Goal: Transaction & Acquisition: Purchase product/service

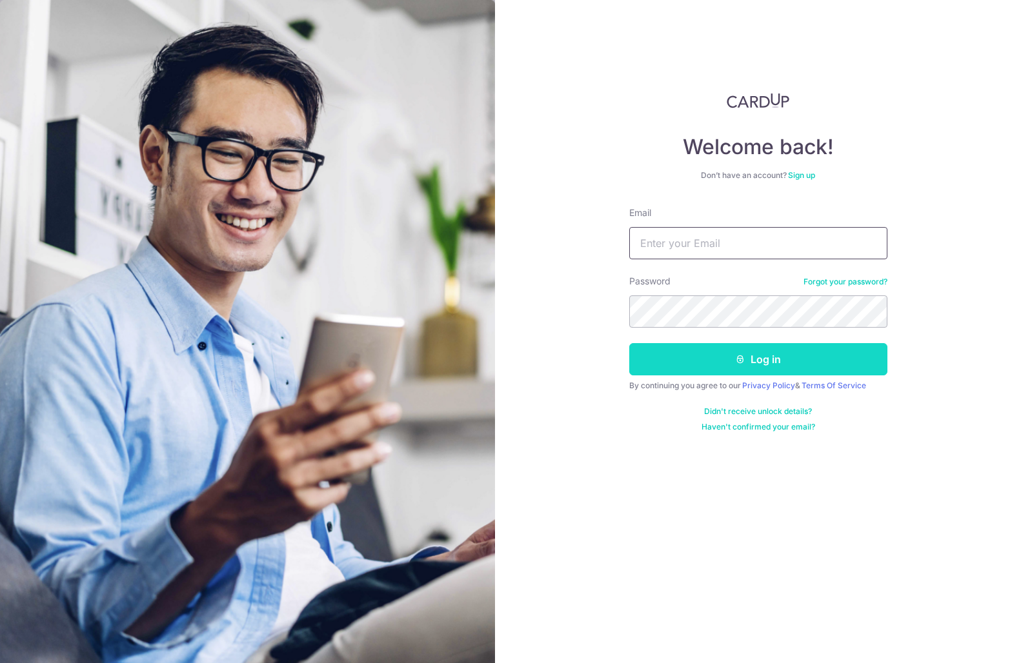
type input "[EMAIL_ADDRESS][DOMAIN_NAME]"
click at [718, 354] on button "Log in" at bounding box center [758, 359] width 258 height 32
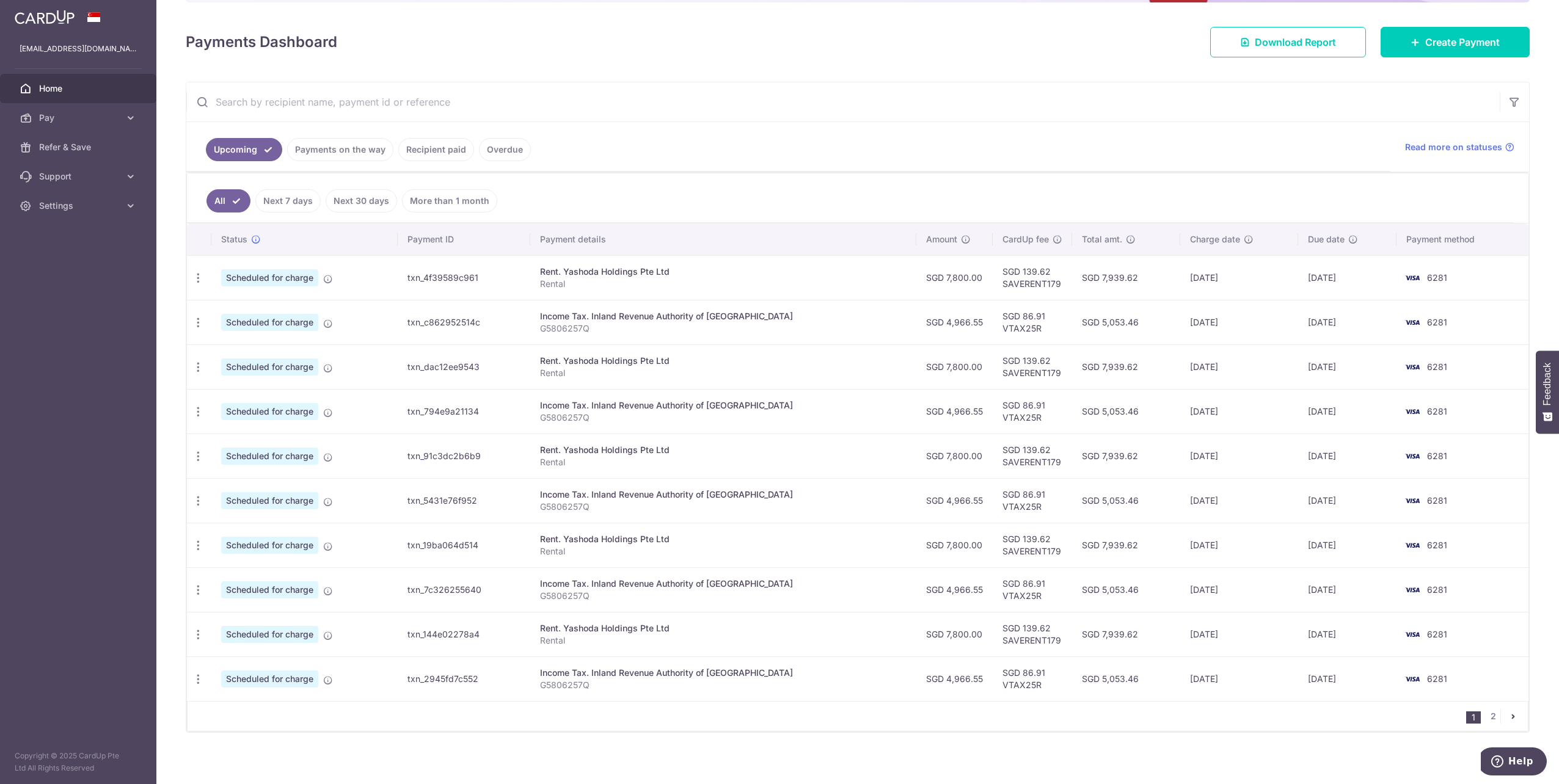
scroll to position [154, 0]
click at [101, 118] on span "Pay" at bounding box center [79, 117] width 81 height 12
click at [71, 148] on span "Payments" at bounding box center [79, 147] width 81 height 12
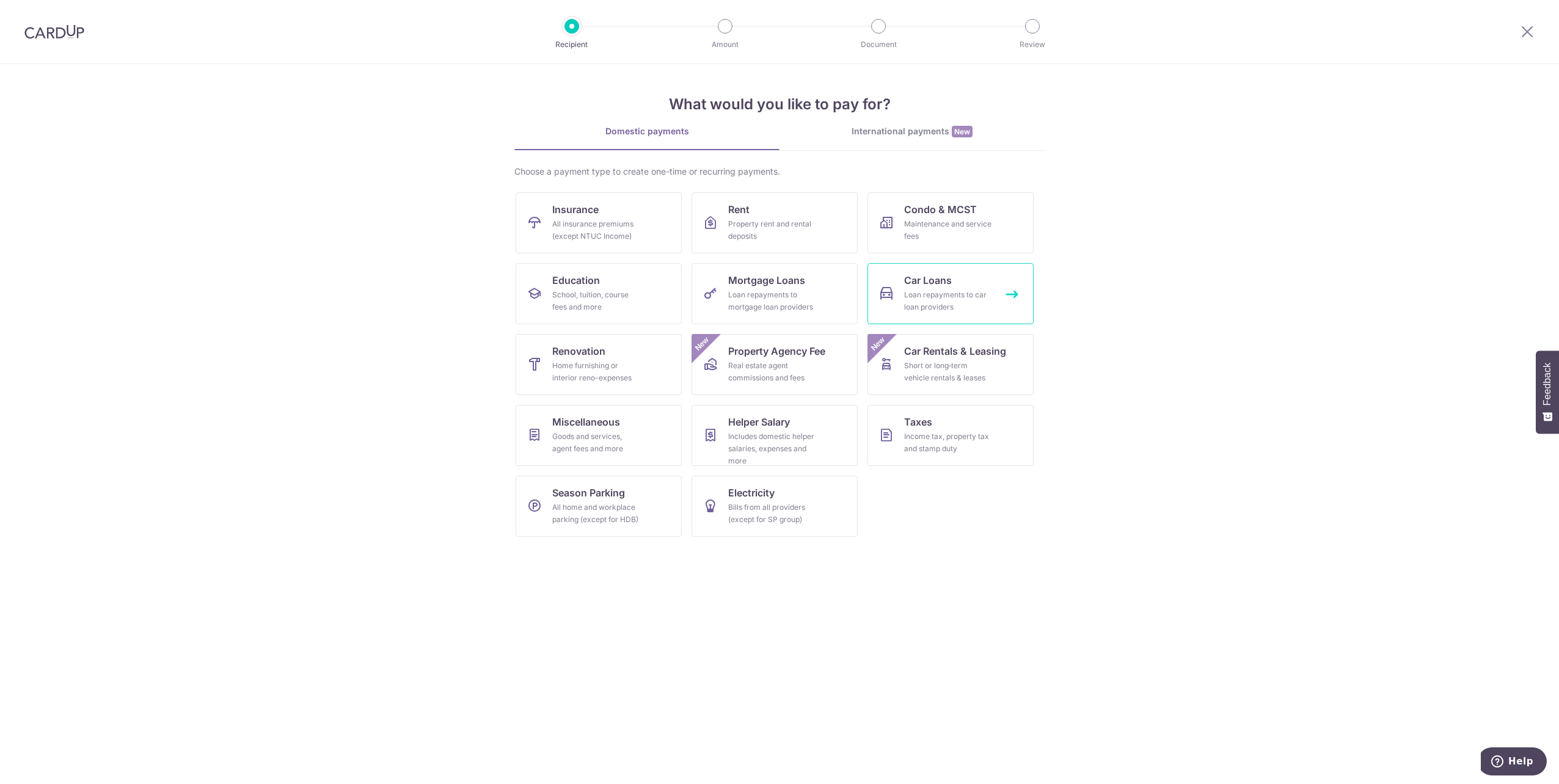
click at [919, 280] on span "Car Loans" at bounding box center [928, 279] width 47 height 14
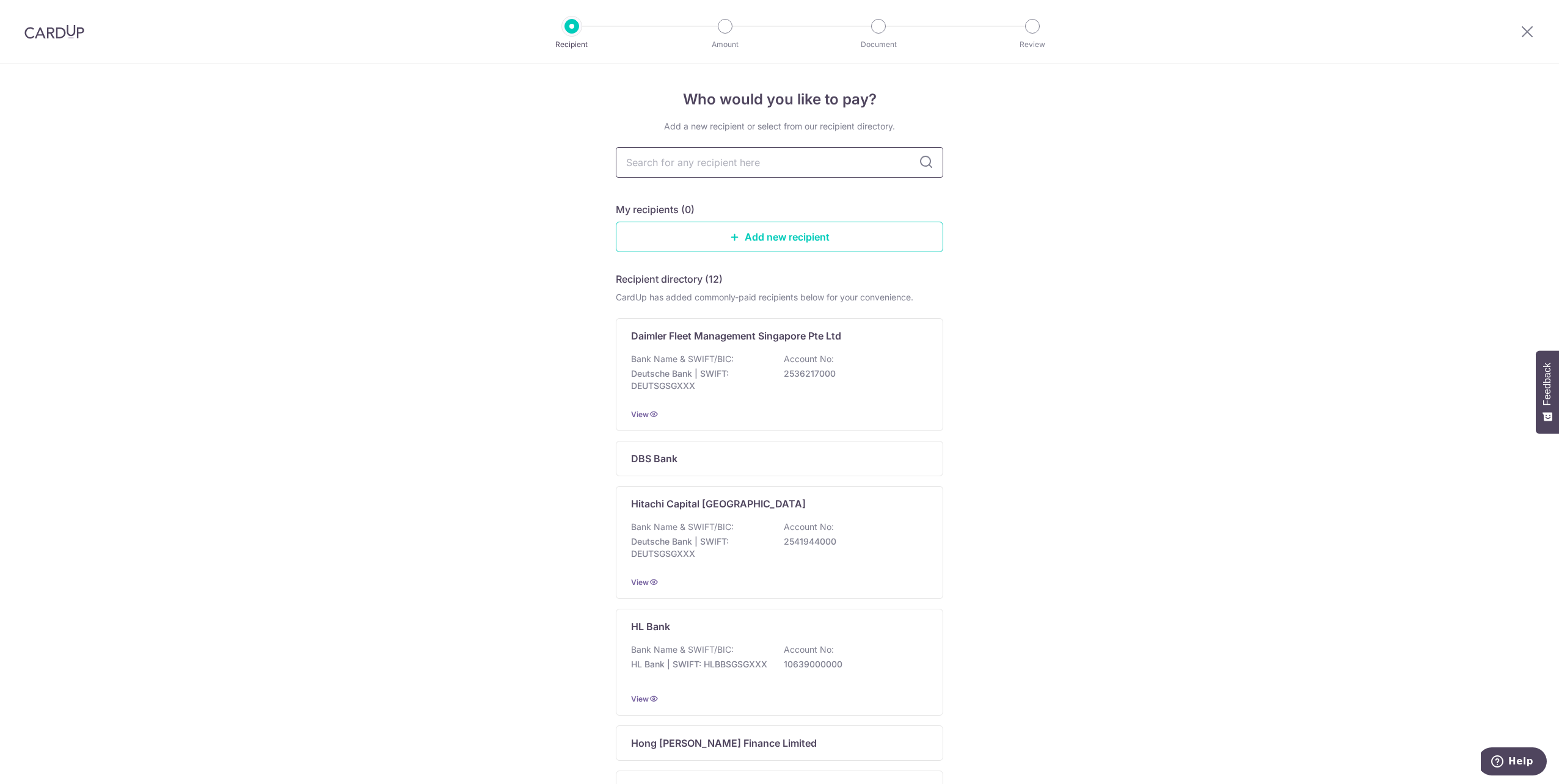
click at [697, 164] on input "text" at bounding box center [780, 162] width 328 height 30
type input "mayb"
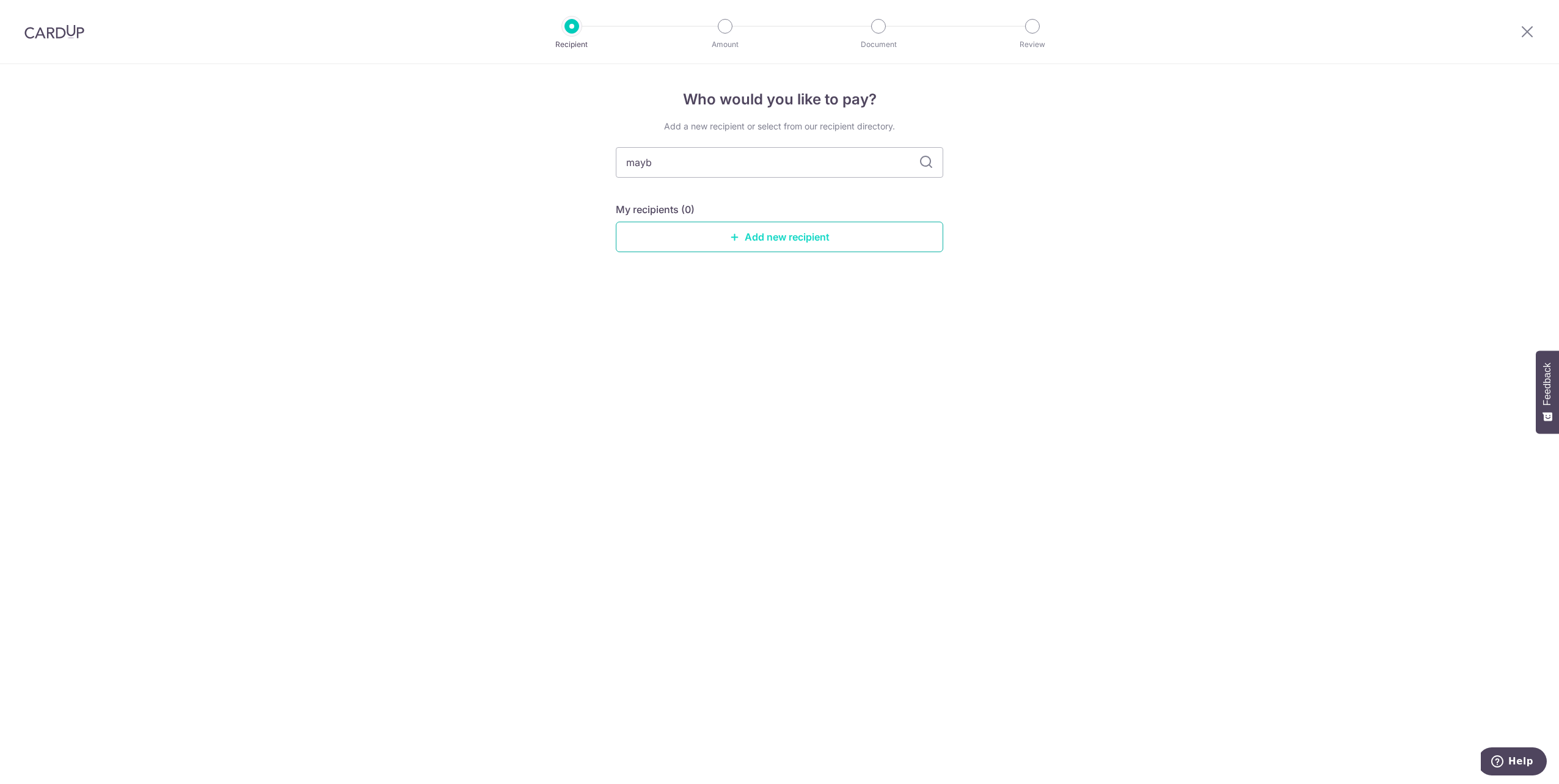
click at [751, 231] on link "Add new recipient" at bounding box center [780, 237] width 328 height 30
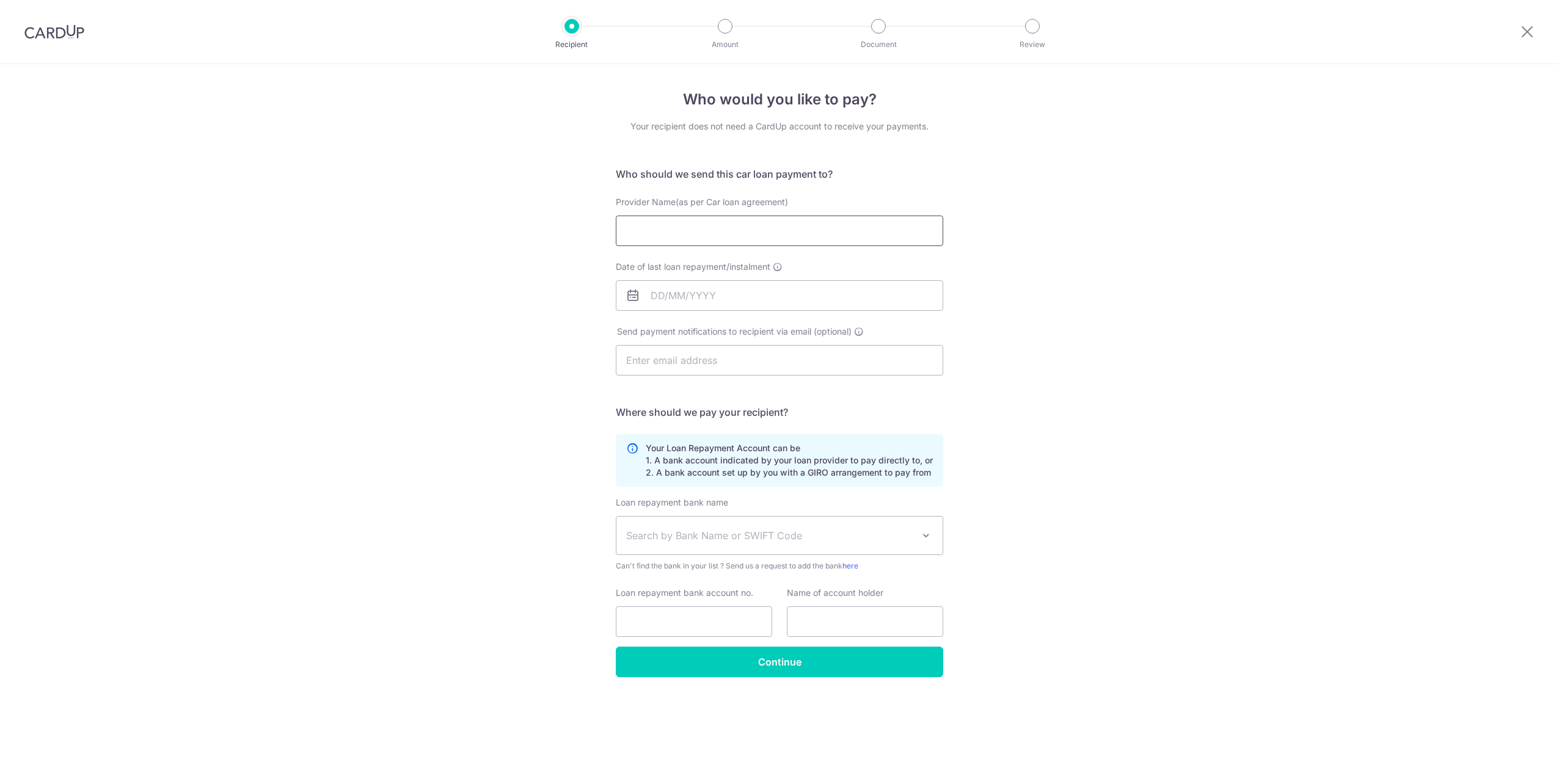
click at [681, 234] on input "Provider Name(as per Car loan agreement)" at bounding box center [780, 231] width 328 height 30
type input "Maybank Singapore Limited"
click at [693, 291] on input "Date of last loan repayment/instalment" at bounding box center [780, 295] width 328 height 30
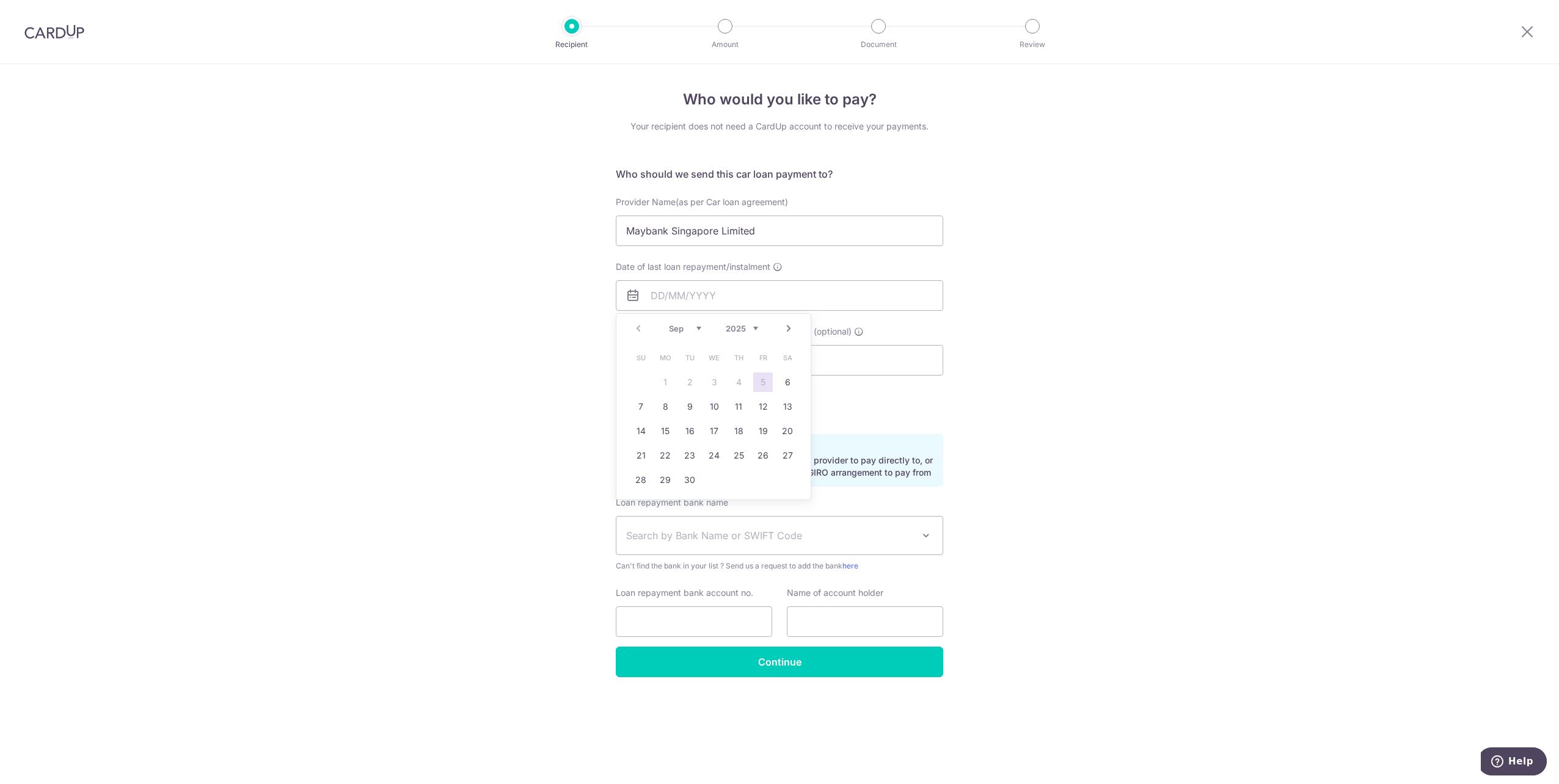
click at [748, 328] on select "2025 2026 2027 2028 2029 2030 2031 2032 2033 2034 2035" at bounding box center [742, 329] width 32 height 9
click at [636, 329] on link "Prev" at bounding box center [637, 328] width 14 height 14
click at [762, 454] on link "27" at bounding box center [762, 455] width 20 height 20
type input "[DATE]"
click at [748, 366] on input "text" at bounding box center [780, 360] width 328 height 30
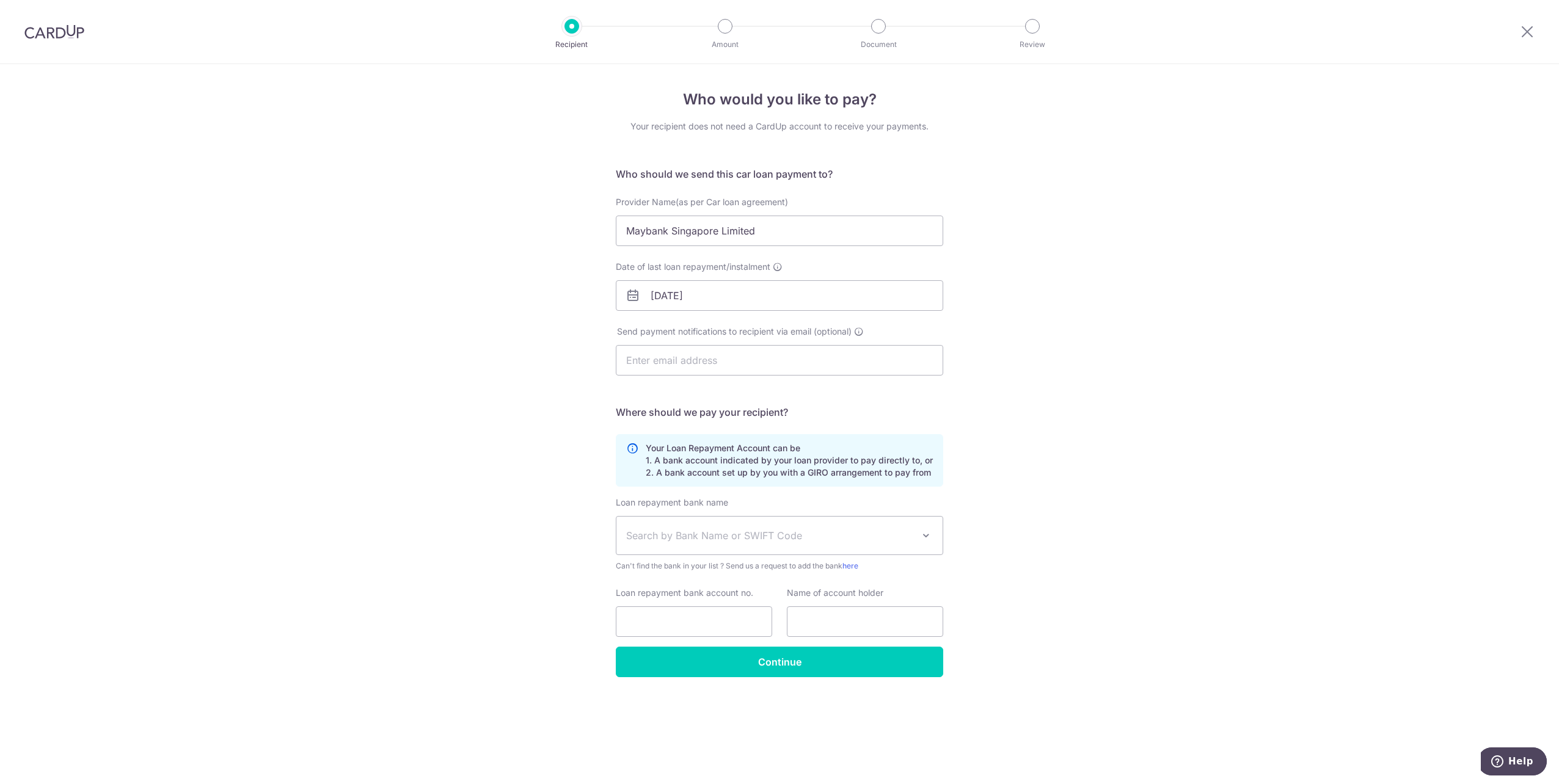
click at [1030, 415] on div "Who would you like to pay? Your recipient does not need a CardUp account to rec…" at bounding box center [780, 424] width 1559 height 721
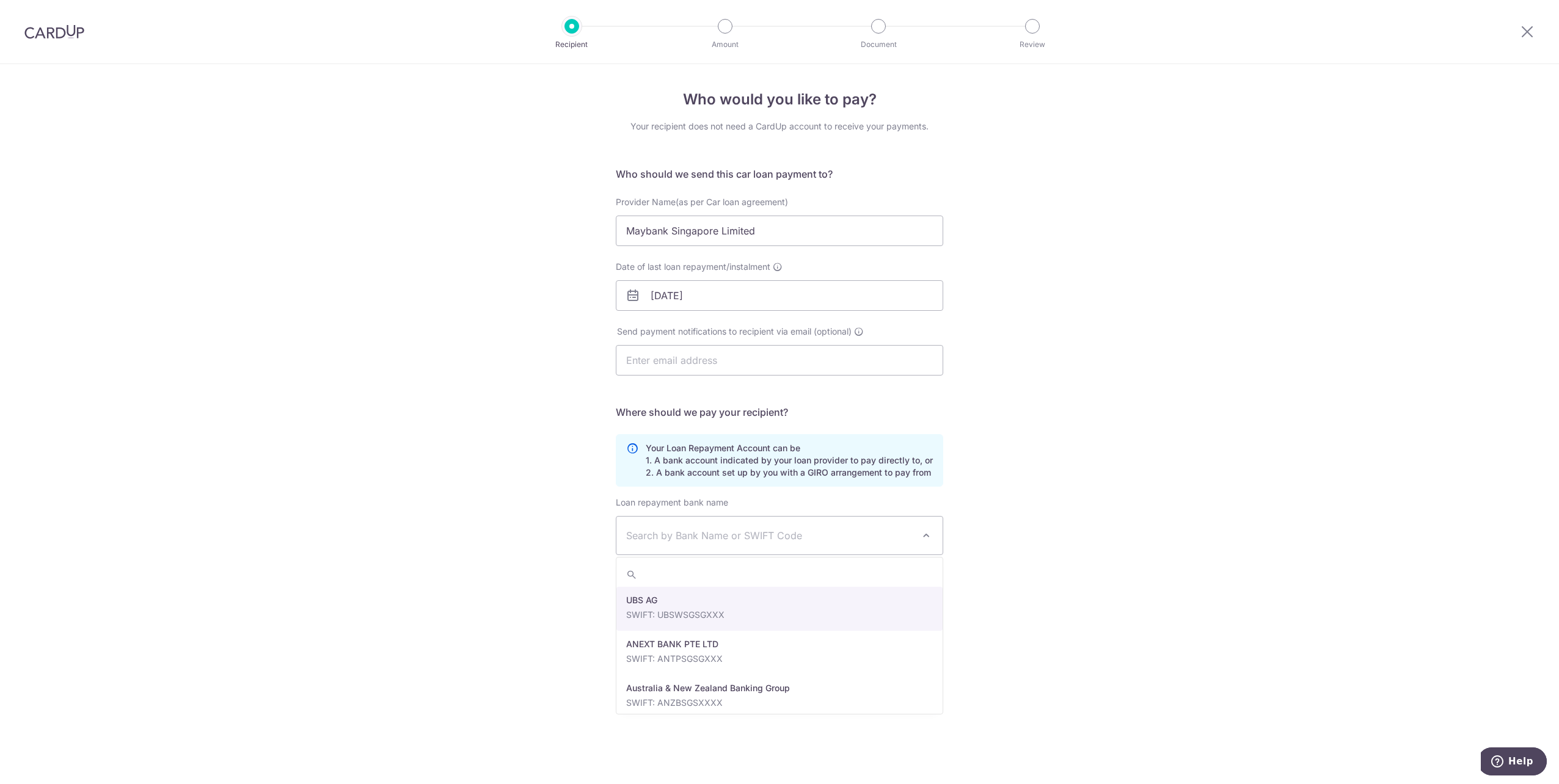
click at [800, 543] on span "Search by Bank Name or SWIFT Code" at bounding box center [780, 536] width 326 height 38
type input "maybank"
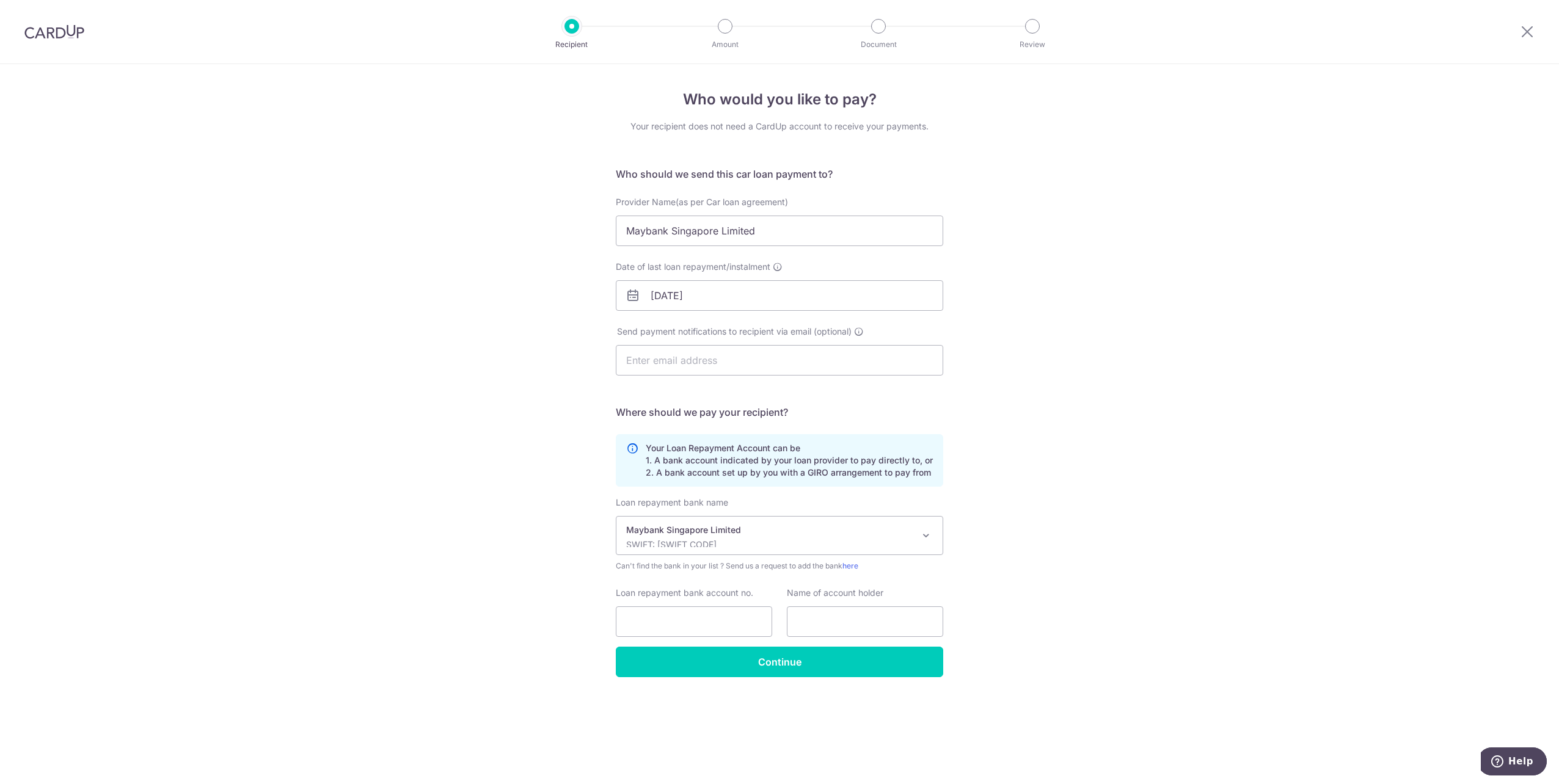
select select "10"
click at [766, 540] on p "SWIFT: MBBESGS2XXX" at bounding box center [769, 544] width 287 height 12
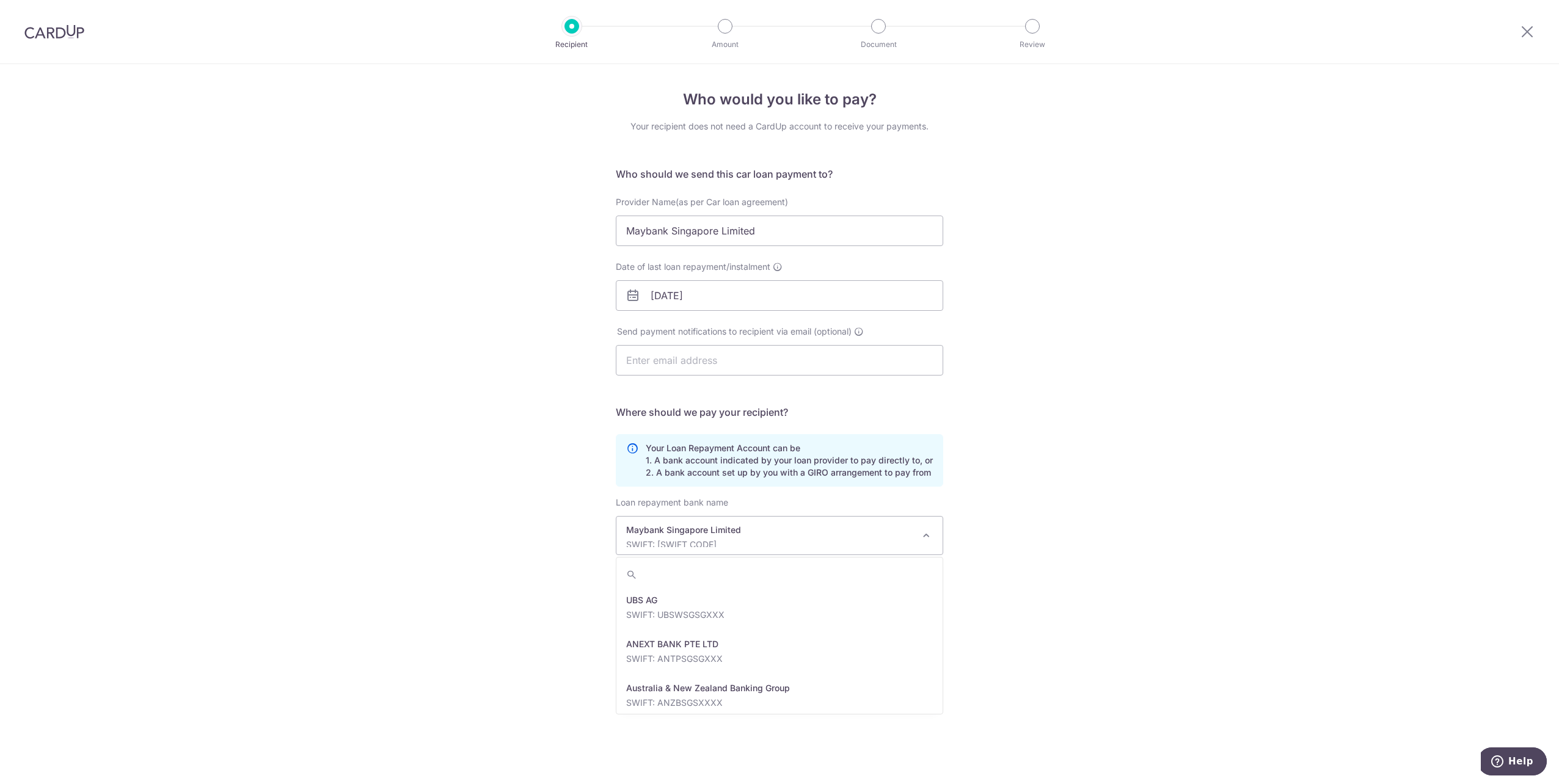
scroll to position [1759, 0]
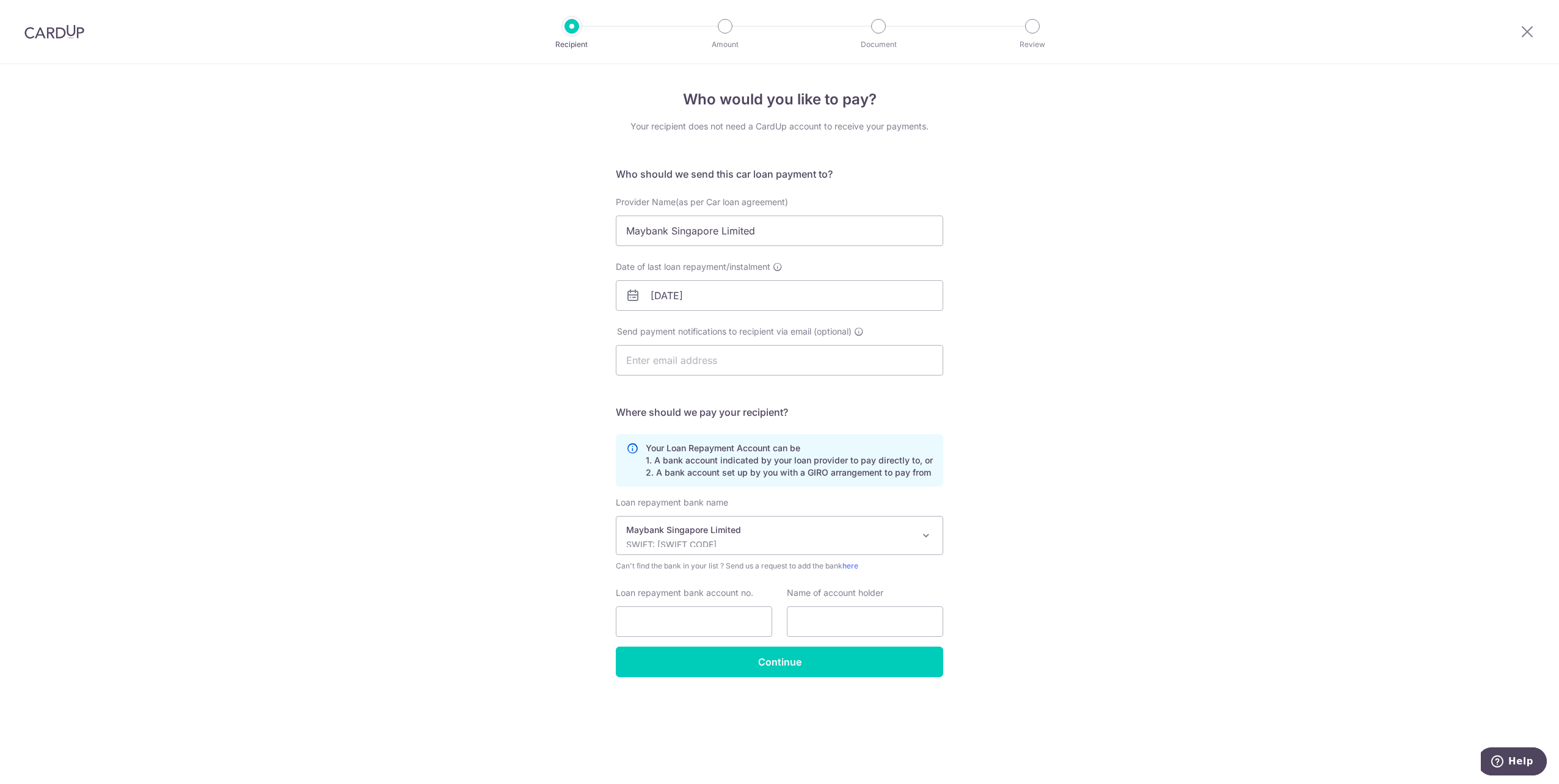
click at [738, 542] on p "SWIFT: MBBESGS2XXX" at bounding box center [769, 544] width 287 height 12
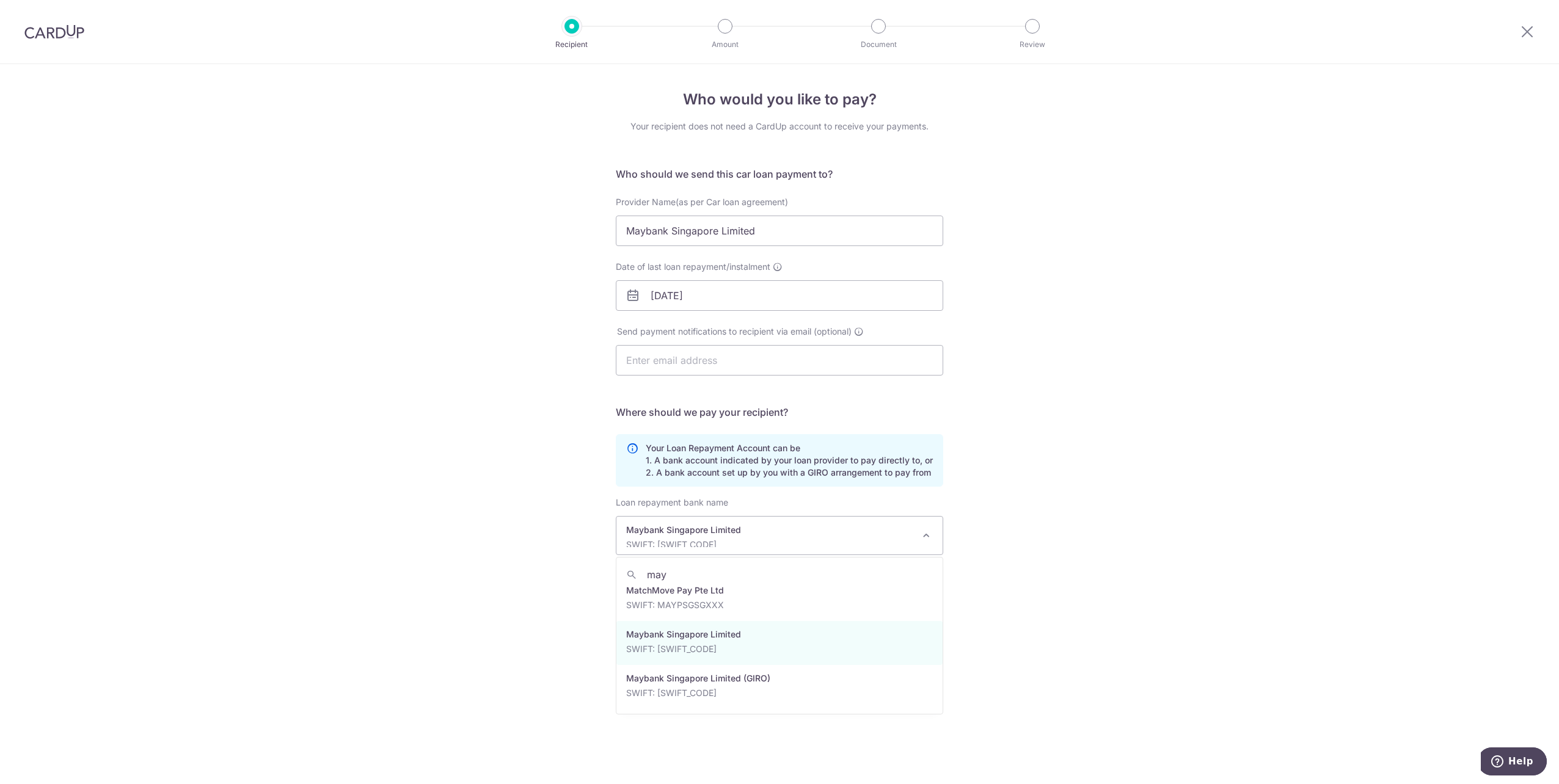
scroll to position [0, 0]
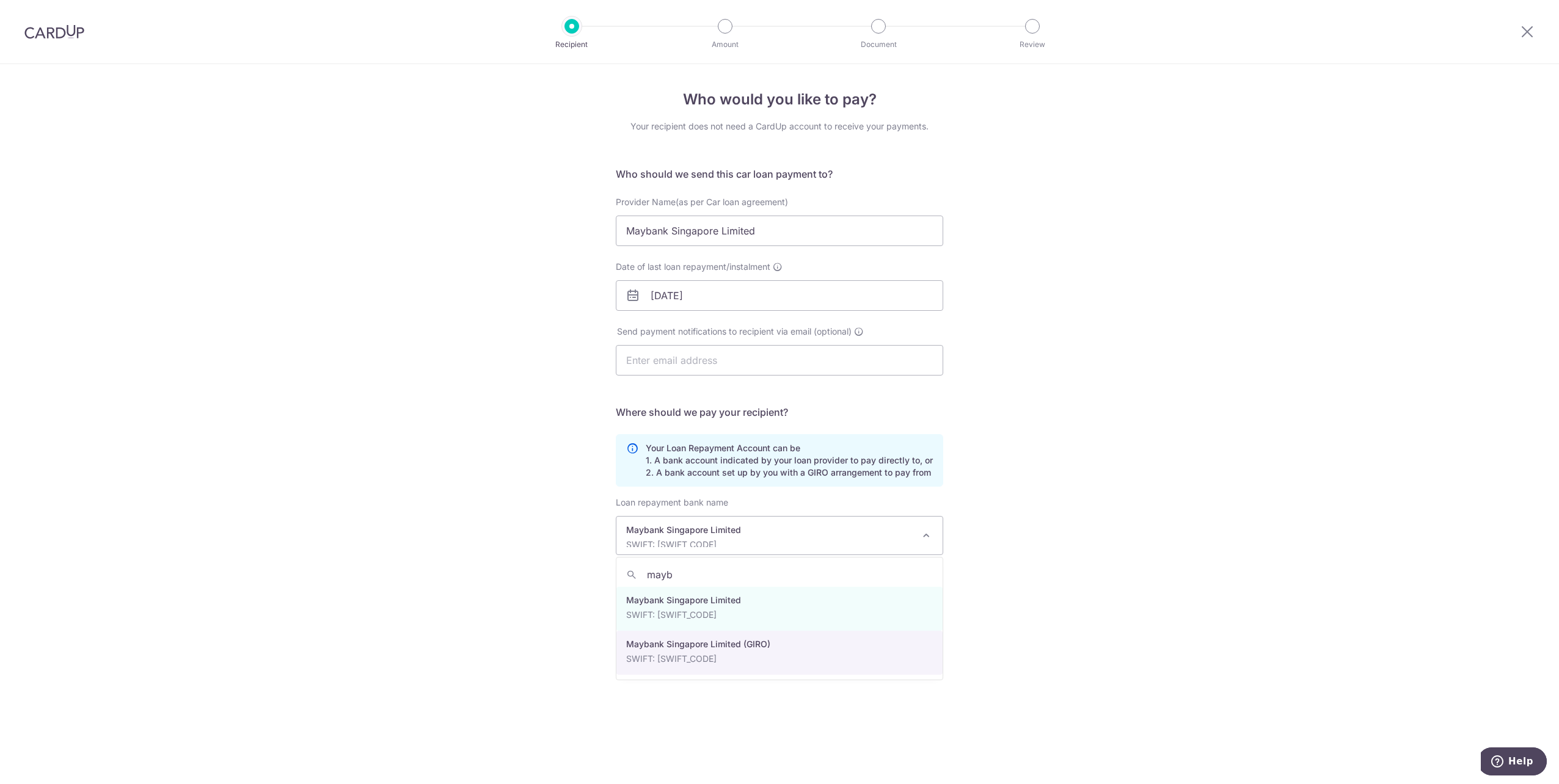
type input "mayb"
select select "22900"
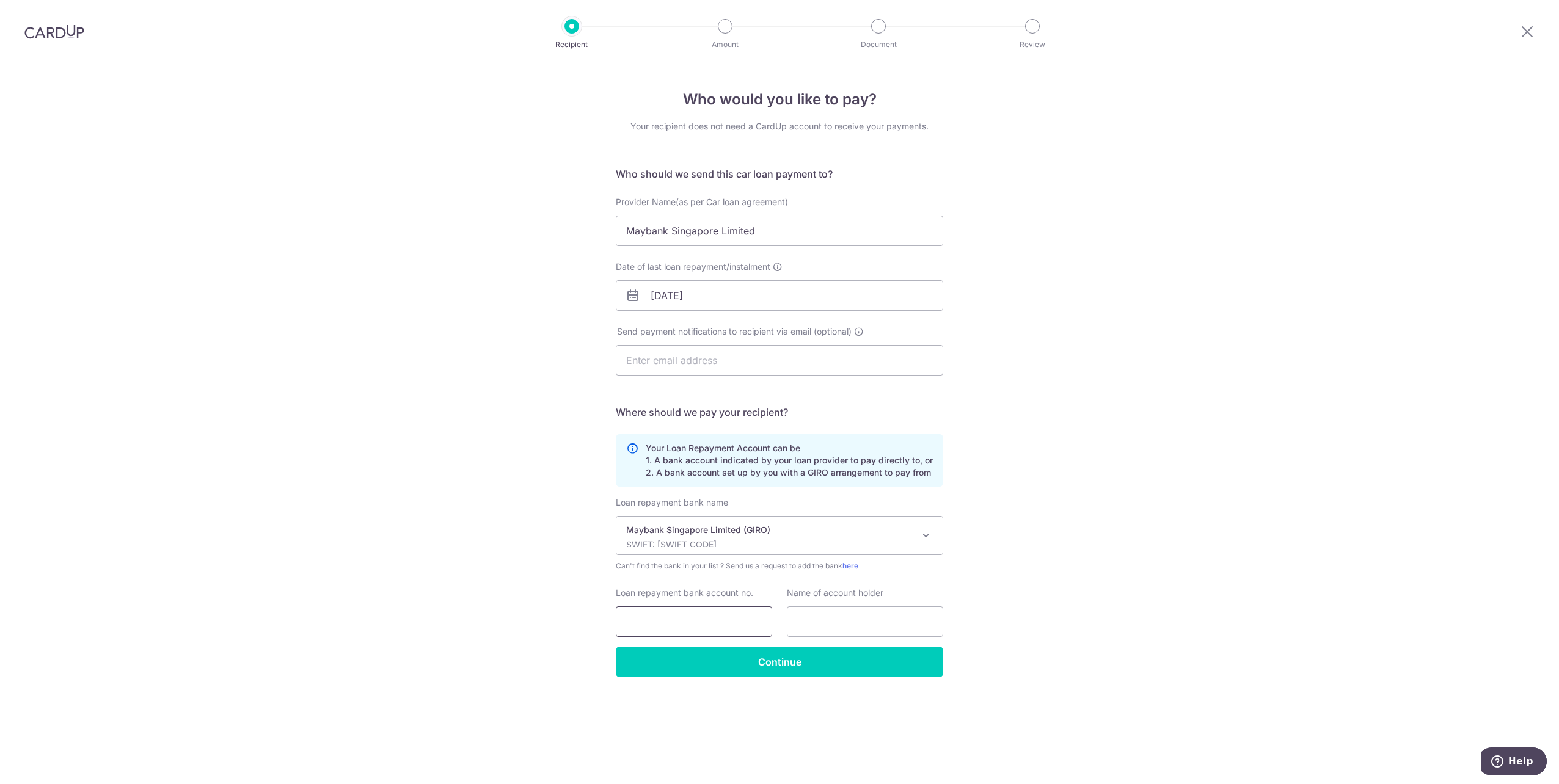
click at [683, 620] on input "Loan repayment bank account no." at bounding box center [693, 622] width 156 height 30
type input "44337885572"
click at [903, 628] on input "text" at bounding box center [865, 622] width 156 height 30
type input "Zorzino Luca Alessio"
click at [742, 707] on div "Who would you like to pay? Your recipient does not need a CardUp account to rec…" at bounding box center [780, 424] width 1559 height 721
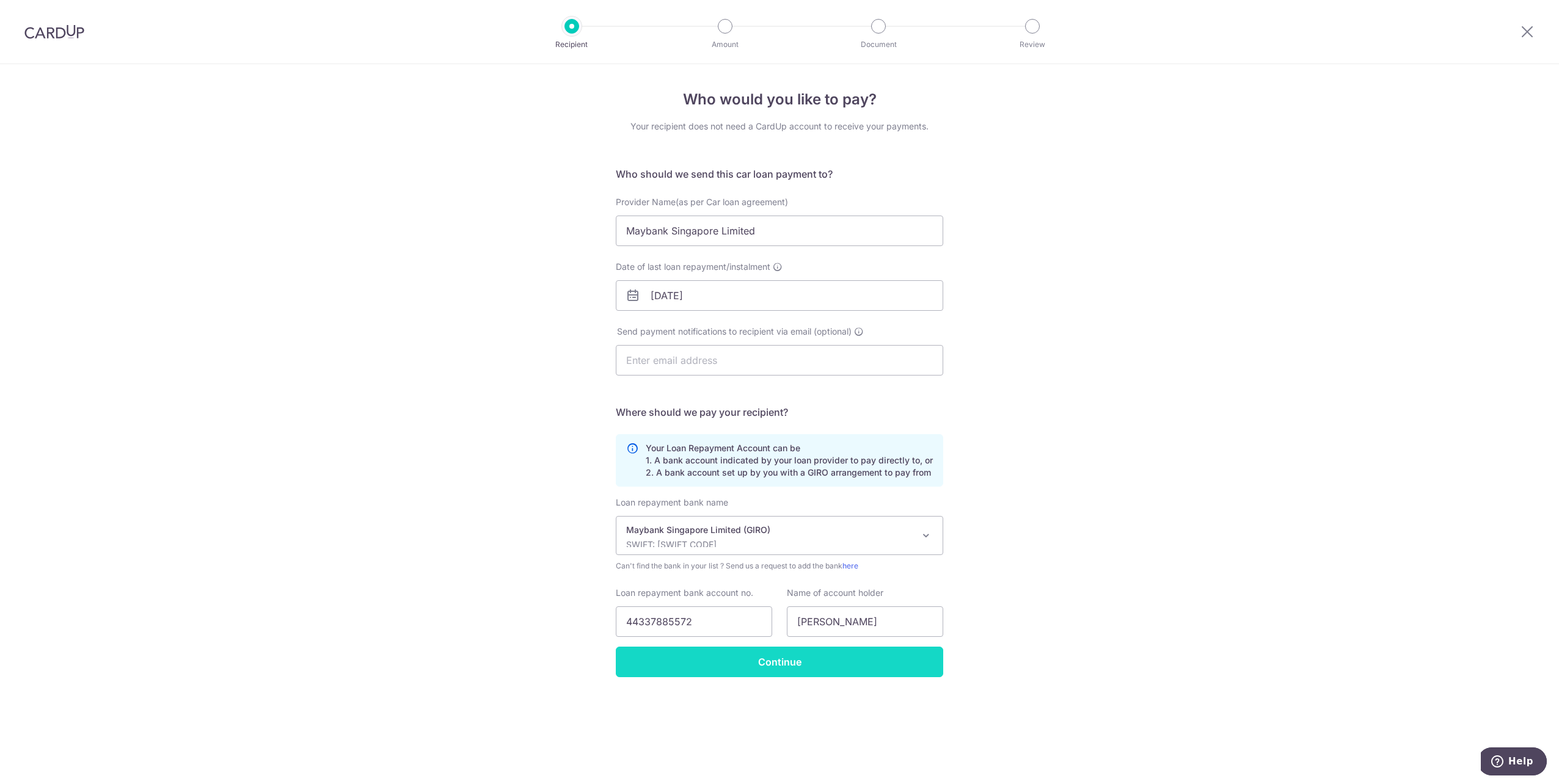
click at [770, 666] on input "Continue" at bounding box center [780, 662] width 328 height 30
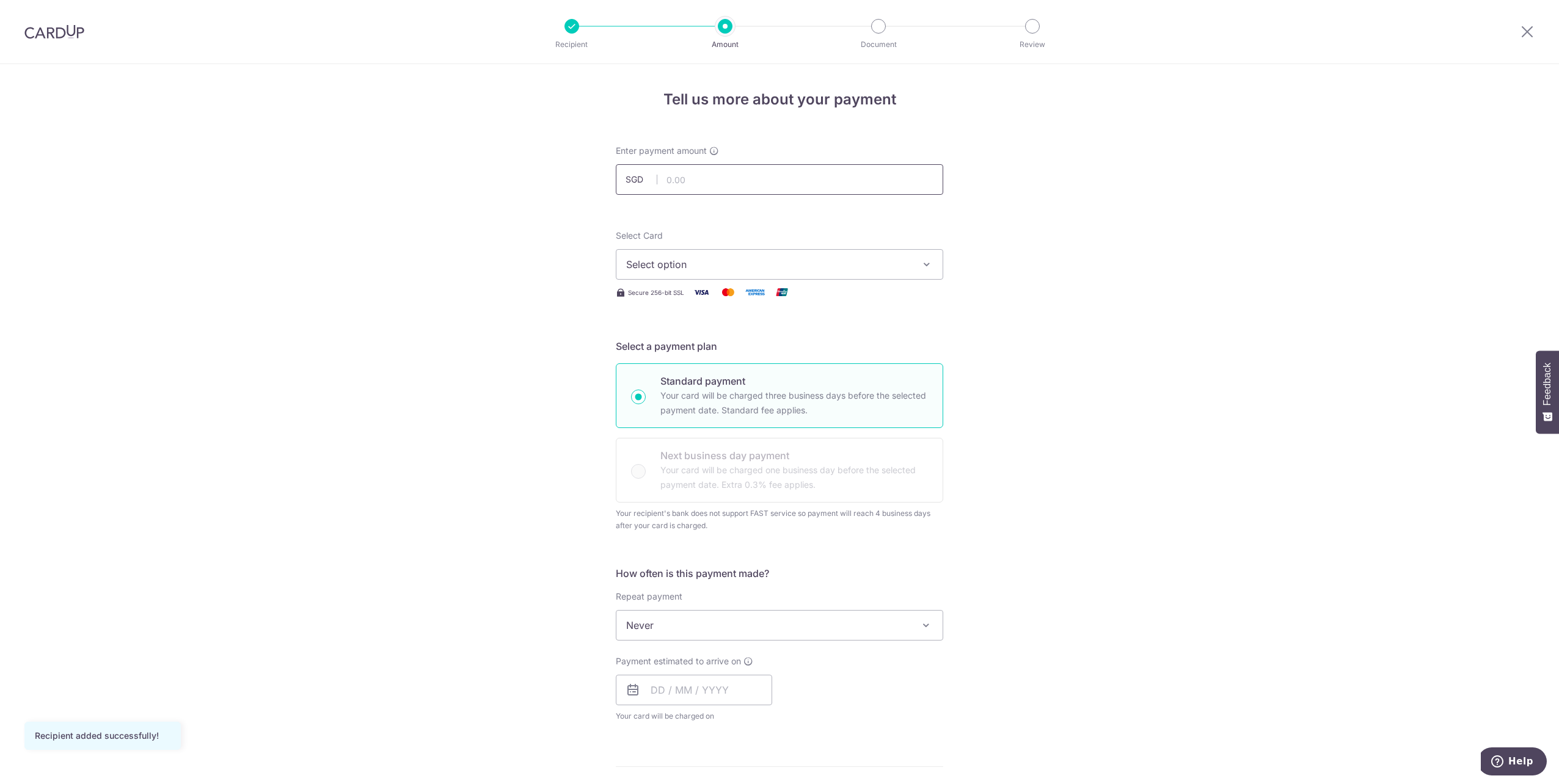
click at [693, 169] on input "text" at bounding box center [780, 180] width 328 height 30
type input "1,660.00"
click at [498, 261] on div "Tell us more about your payment Enter payment amount SGD 1,660.00 1660.00 Recip…" at bounding box center [780, 632] width 1559 height 1134
click at [862, 268] on span "Select option" at bounding box center [768, 264] width 285 height 14
click at [732, 342] on link "**** 6281" at bounding box center [780, 351] width 326 height 29
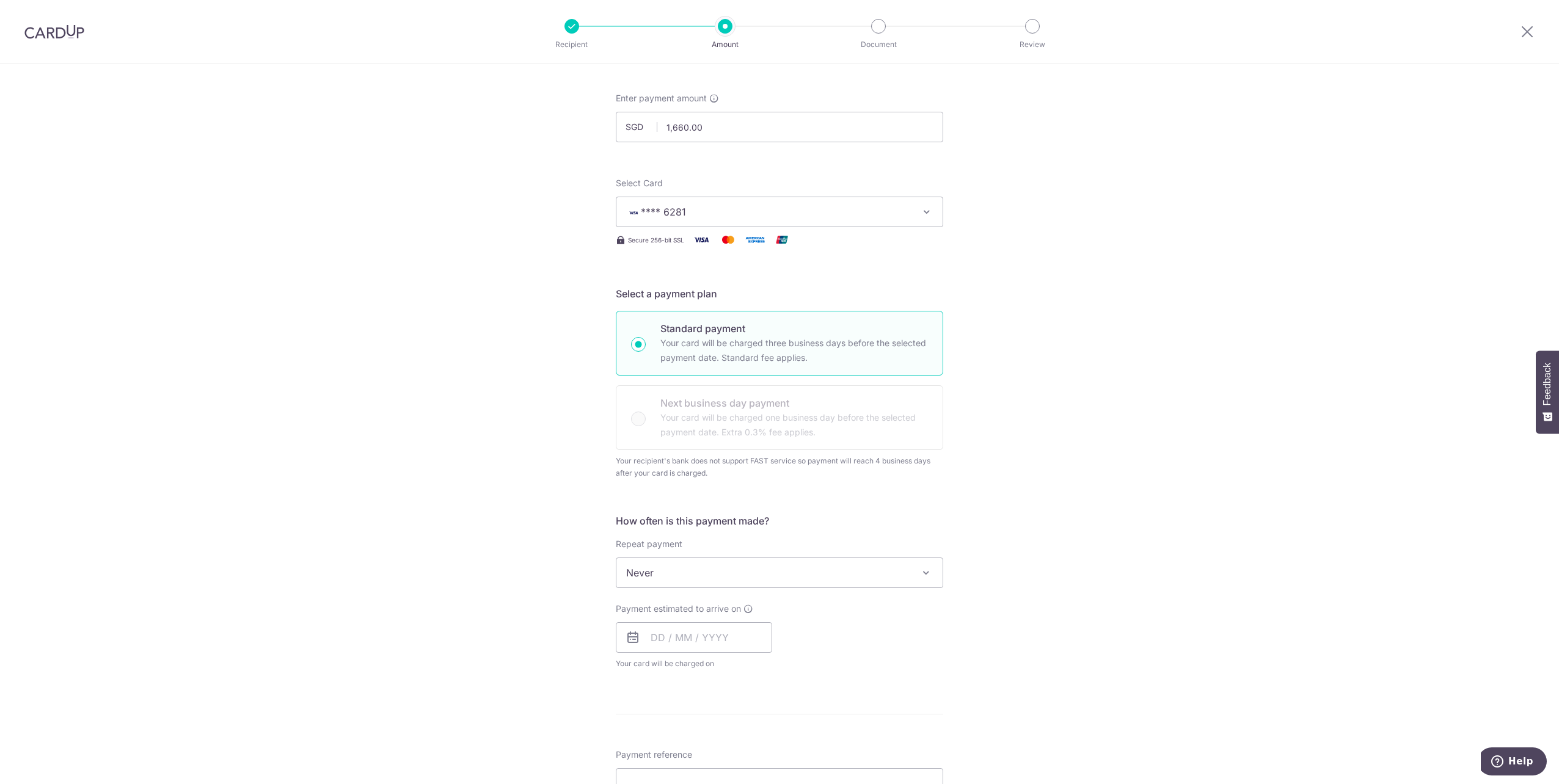
scroll to position [122, 0]
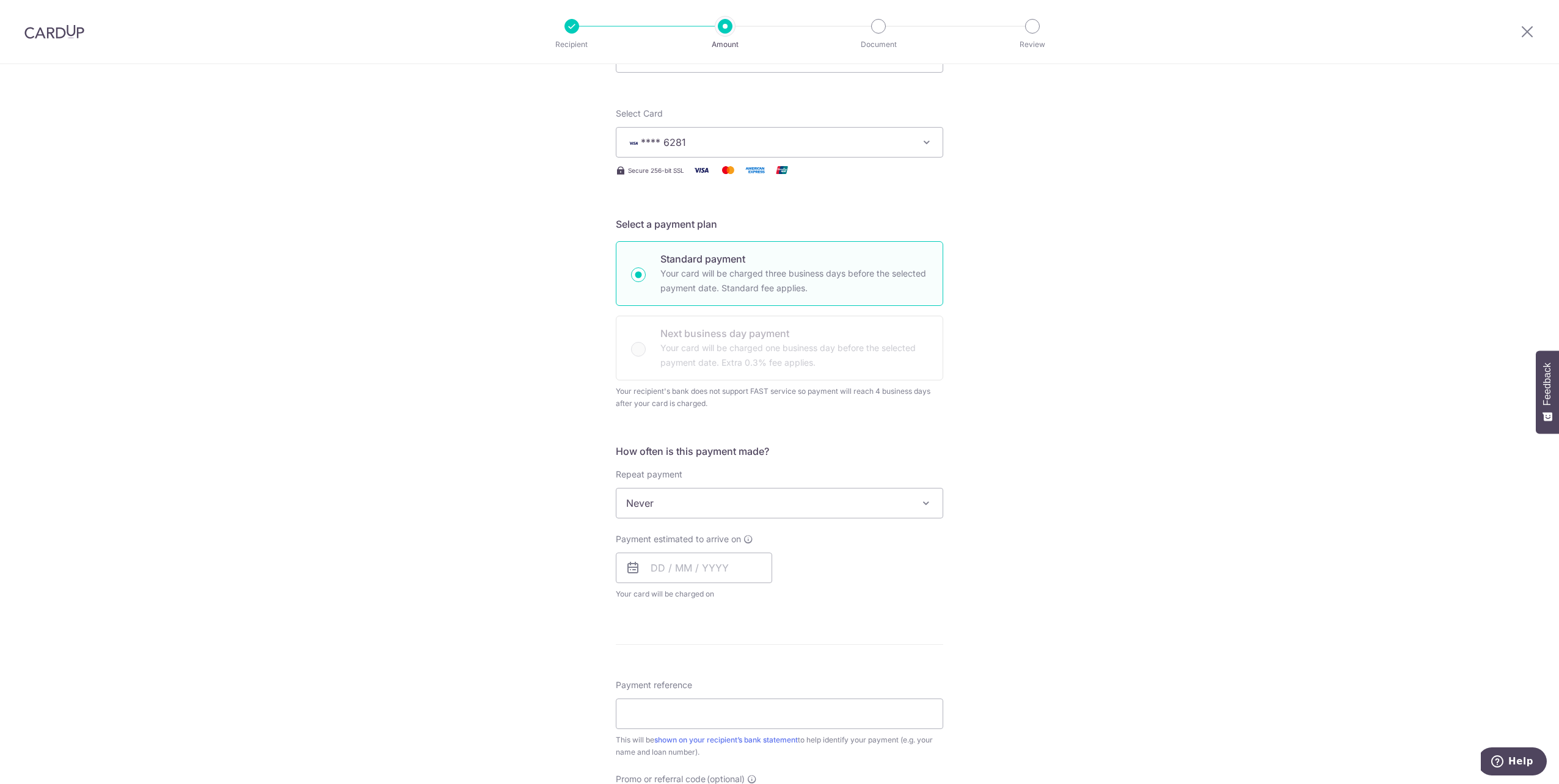
click at [751, 513] on span "Never" at bounding box center [780, 503] width 326 height 29
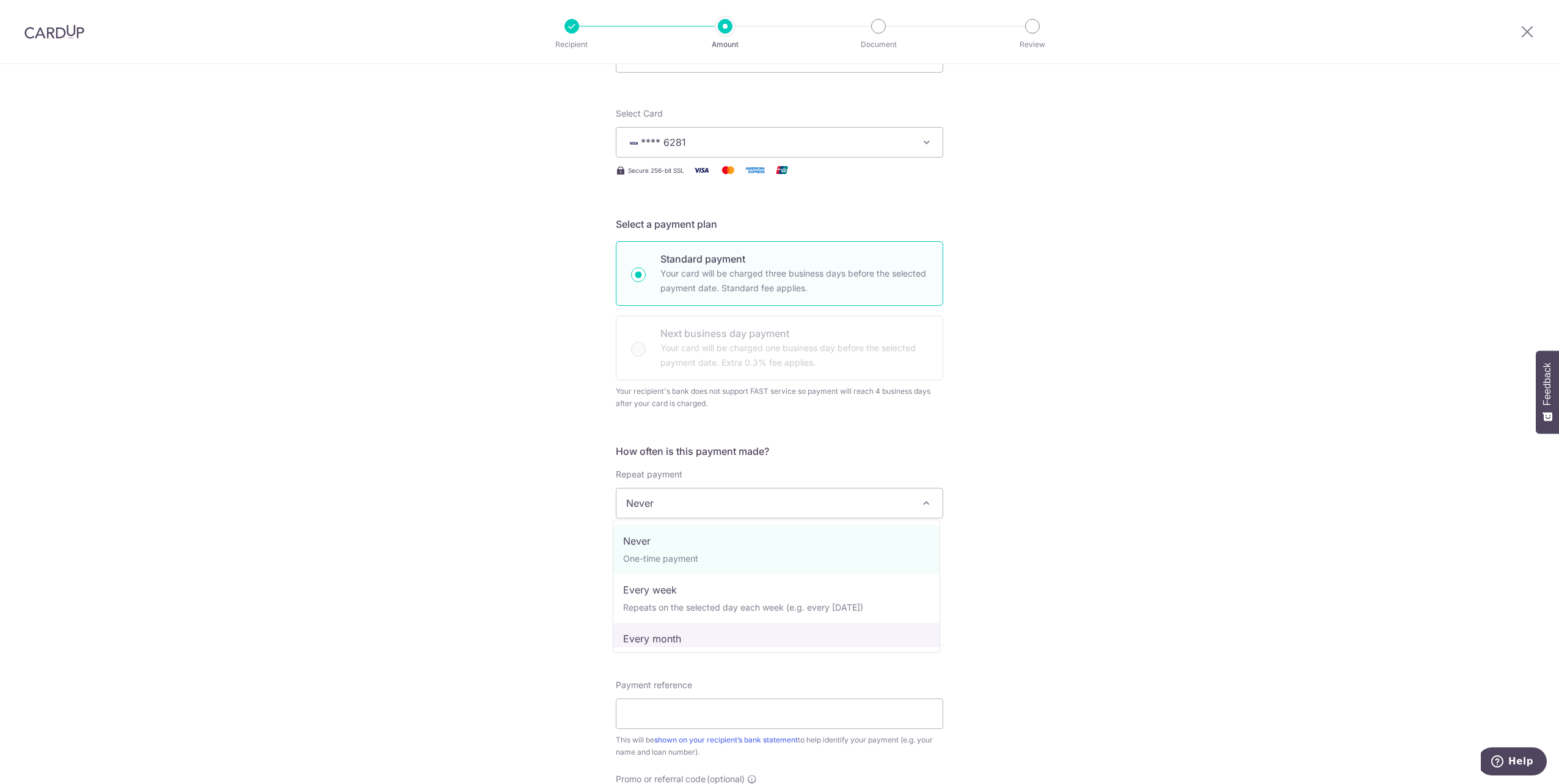
select select "3"
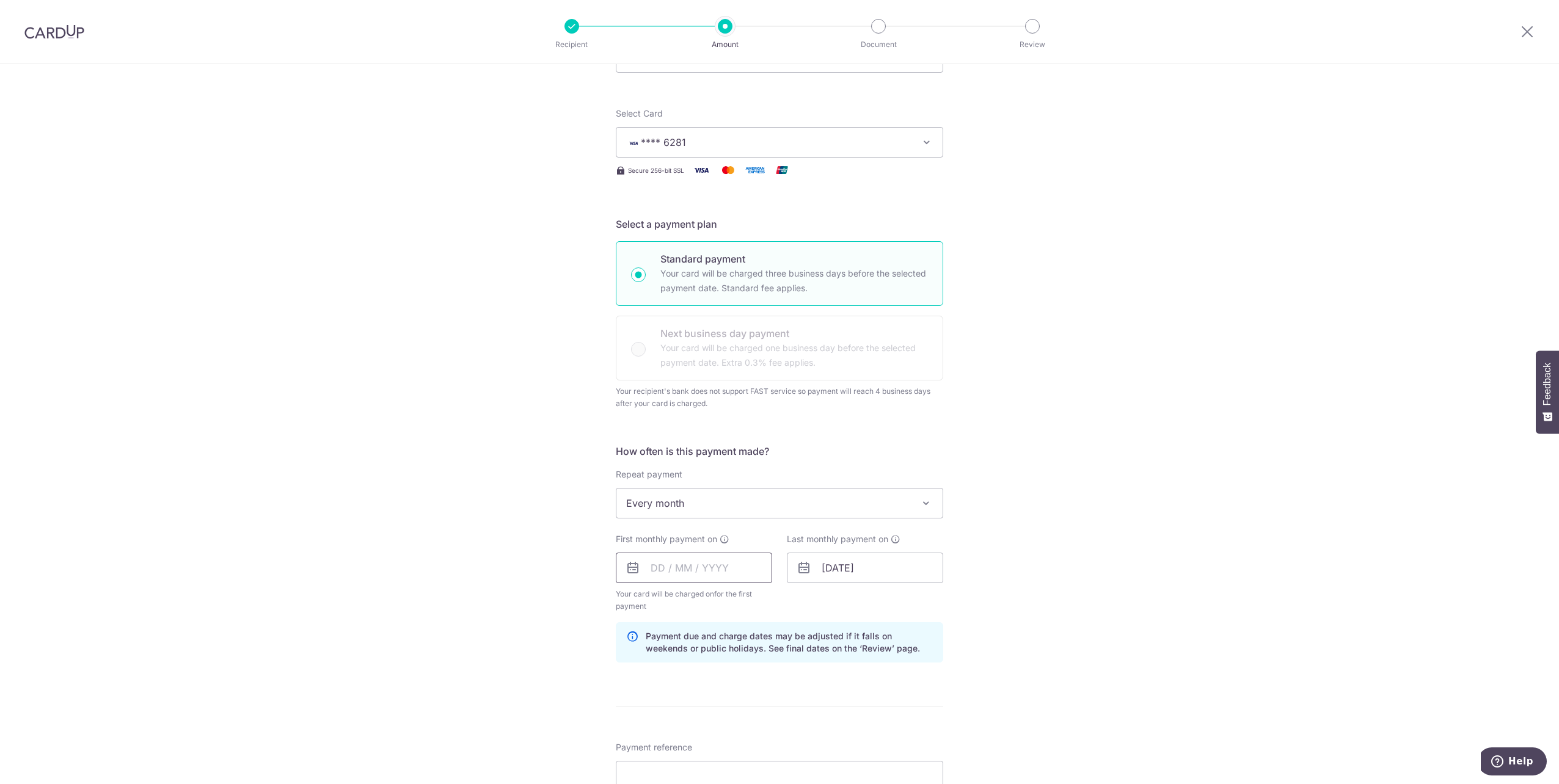
click at [686, 573] on input "text" at bounding box center [693, 568] width 156 height 30
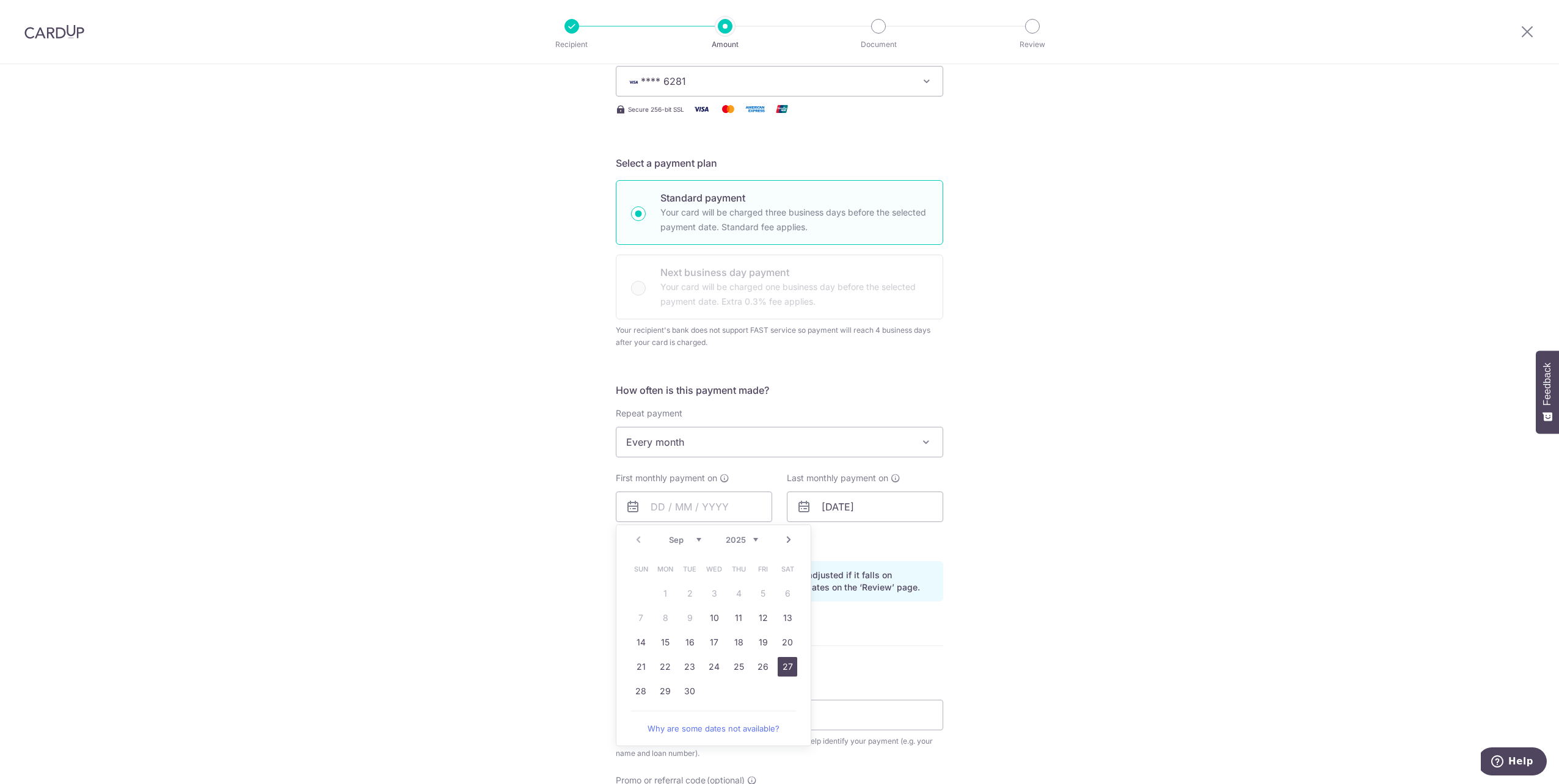
click at [783, 668] on link "27" at bounding box center [787, 667] width 20 height 20
type input "27/09/2025"
click at [823, 507] on input "[DATE]" at bounding box center [865, 507] width 156 height 30
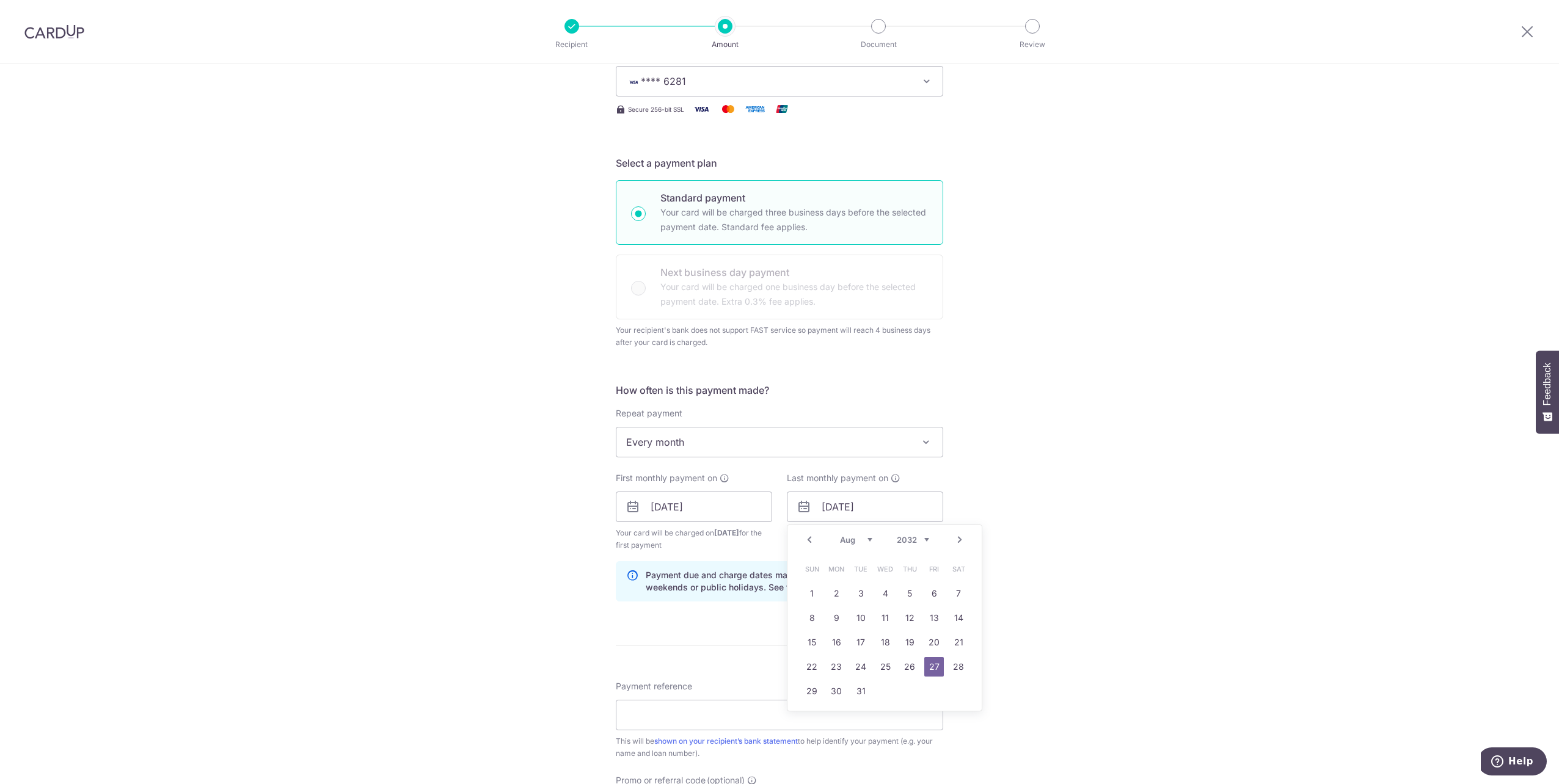
click at [852, 540] on select "Jan Feb Mar Apr May Jun Jul Aug Sep Oct Nov Dec" at bounding box center [856, 540] width 32 height 9
click at [854, 687] on link "27" at bounding box center [861, 691] width 20 height 20
type input "27/07/2032"
click at [1047, 573] on div "Tell us more about your payment Enter payment amount SGD 1,660.00 1660.00 Recip…" at bounding box center [780, 479] width 1559 height 1197
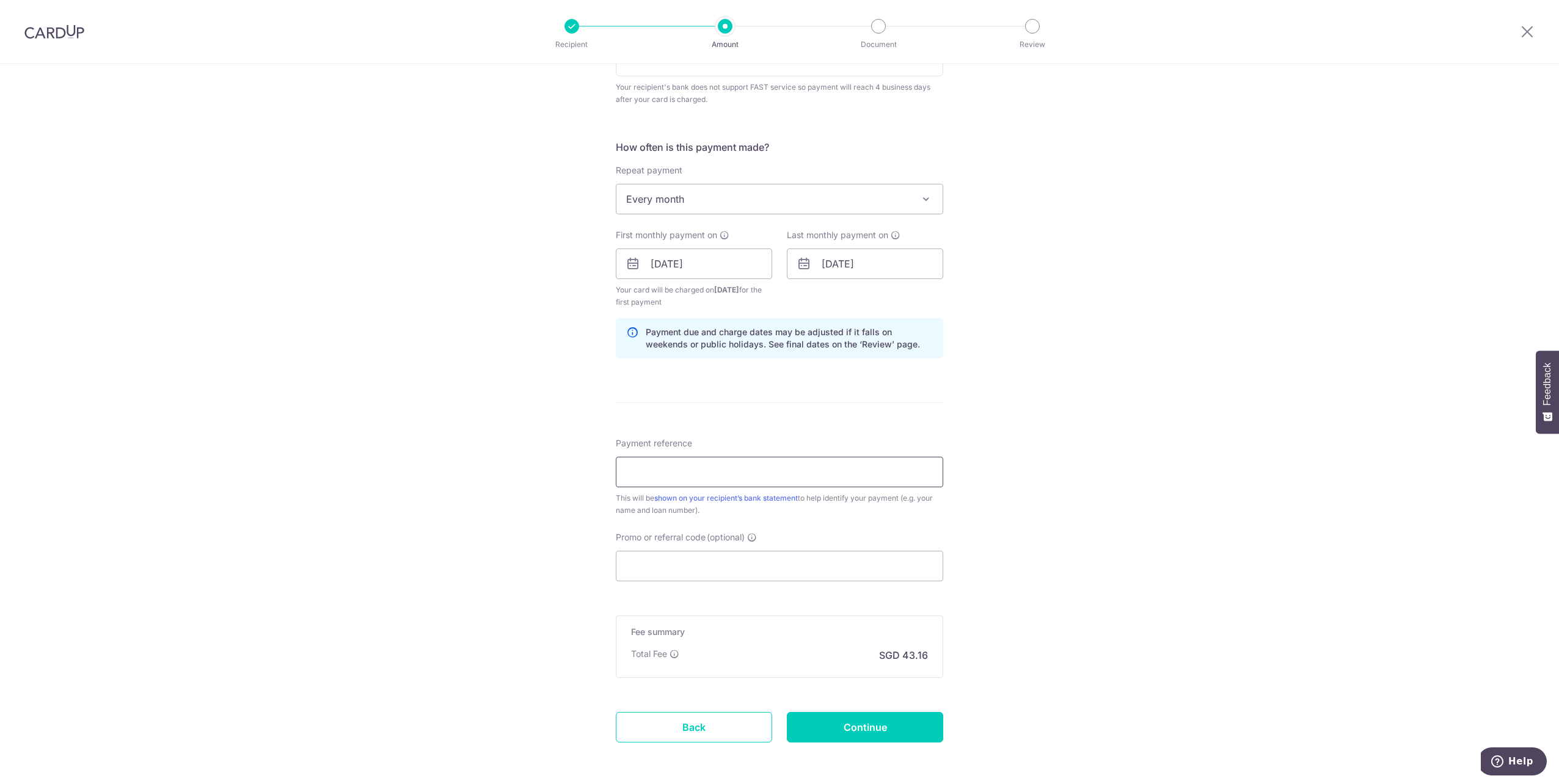
scroll to position [428, 0]
click at [717, 471] on input "Payment reference" at bounding box center [780, 471] width 328 height 30
click at [734, 470] on input "Payment reference" at bounding box center [780, 471] width 328 height 30
type input "44337885572"
click at [662, 558] on input "Promo or referral code (optional)" at bounding box center [780, 565] width 328 height 30
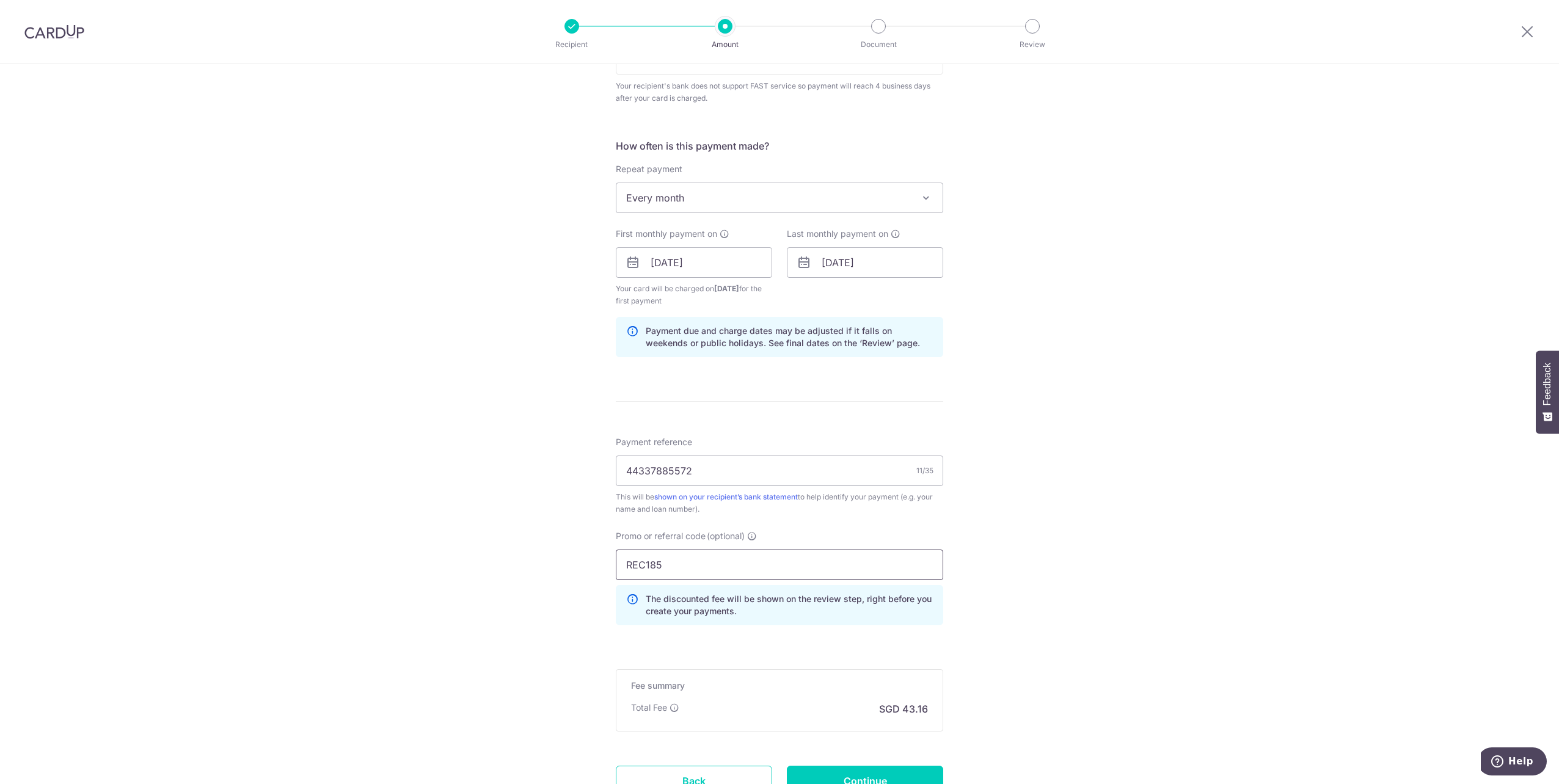
type input "REC185"
click at [828, 636] on form "Enter payment amount SGD 1,660.00 1660.00 Recipient added successfully! Select …" at bounding box center [780, 274] width 328 height 1114
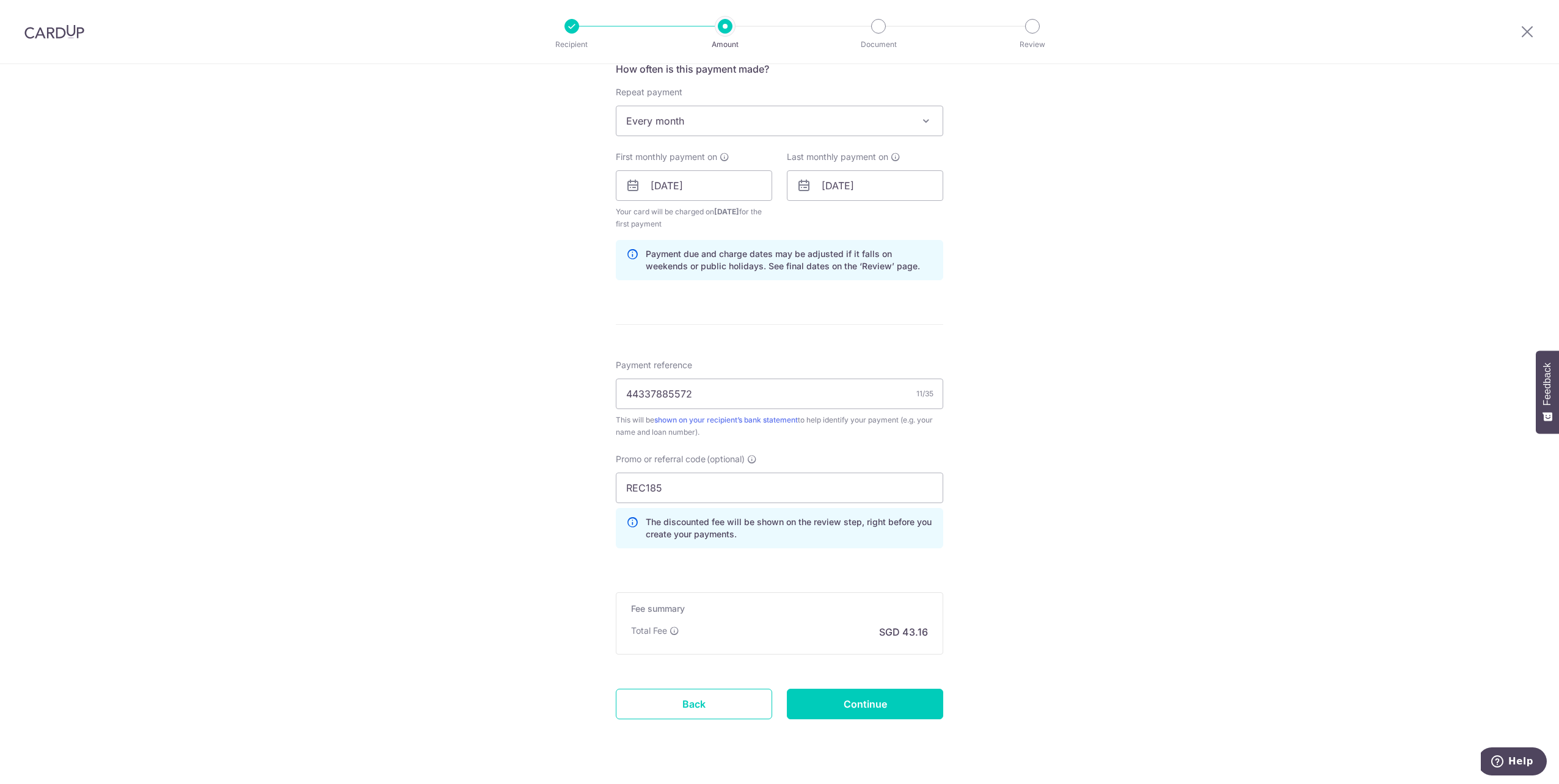
scroll to position [527, 0]
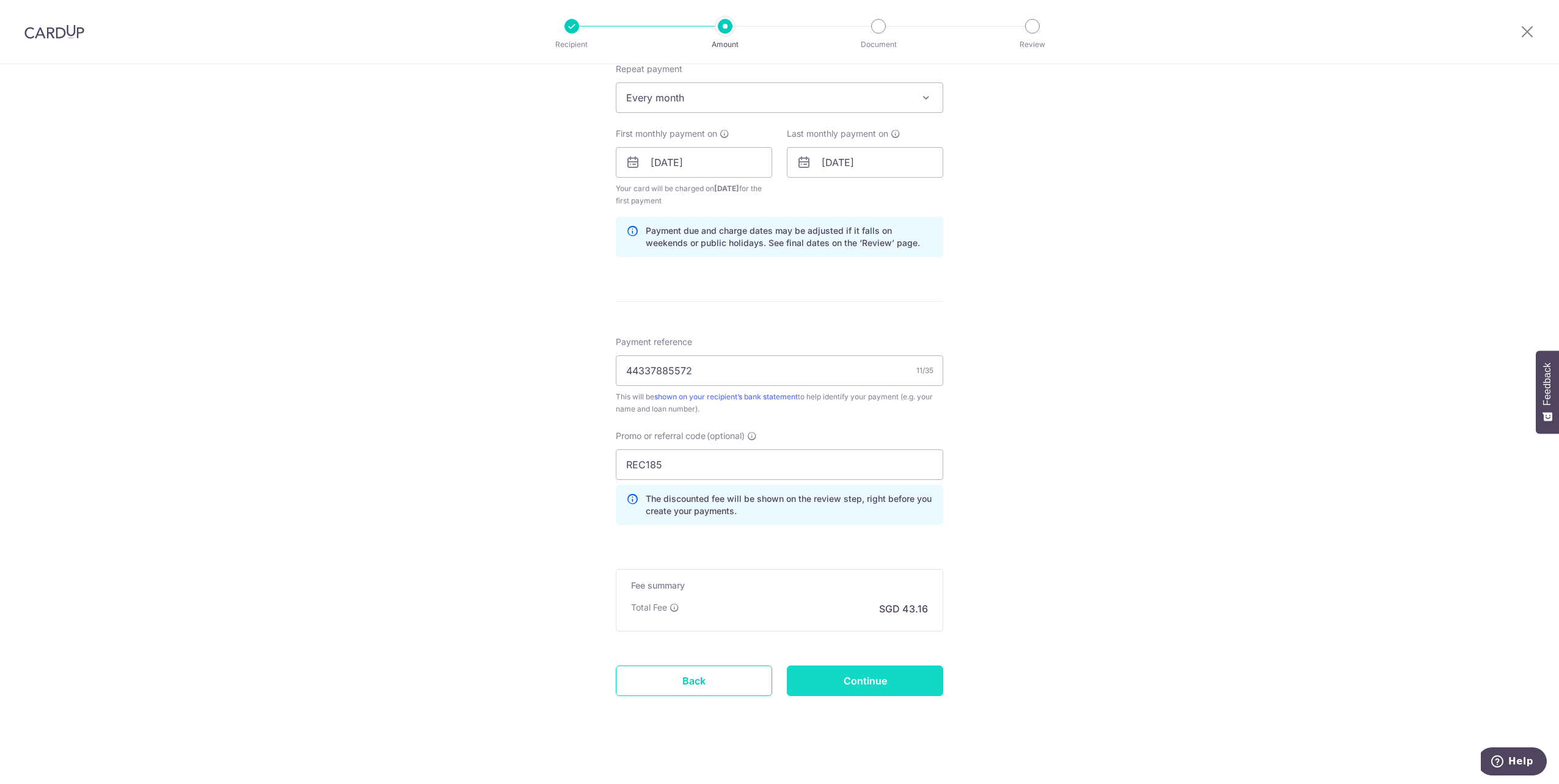
click at [847, 678] on input "Continue" at bounding box center [865, 681] width 156 height 30
type input "Create Schedule"
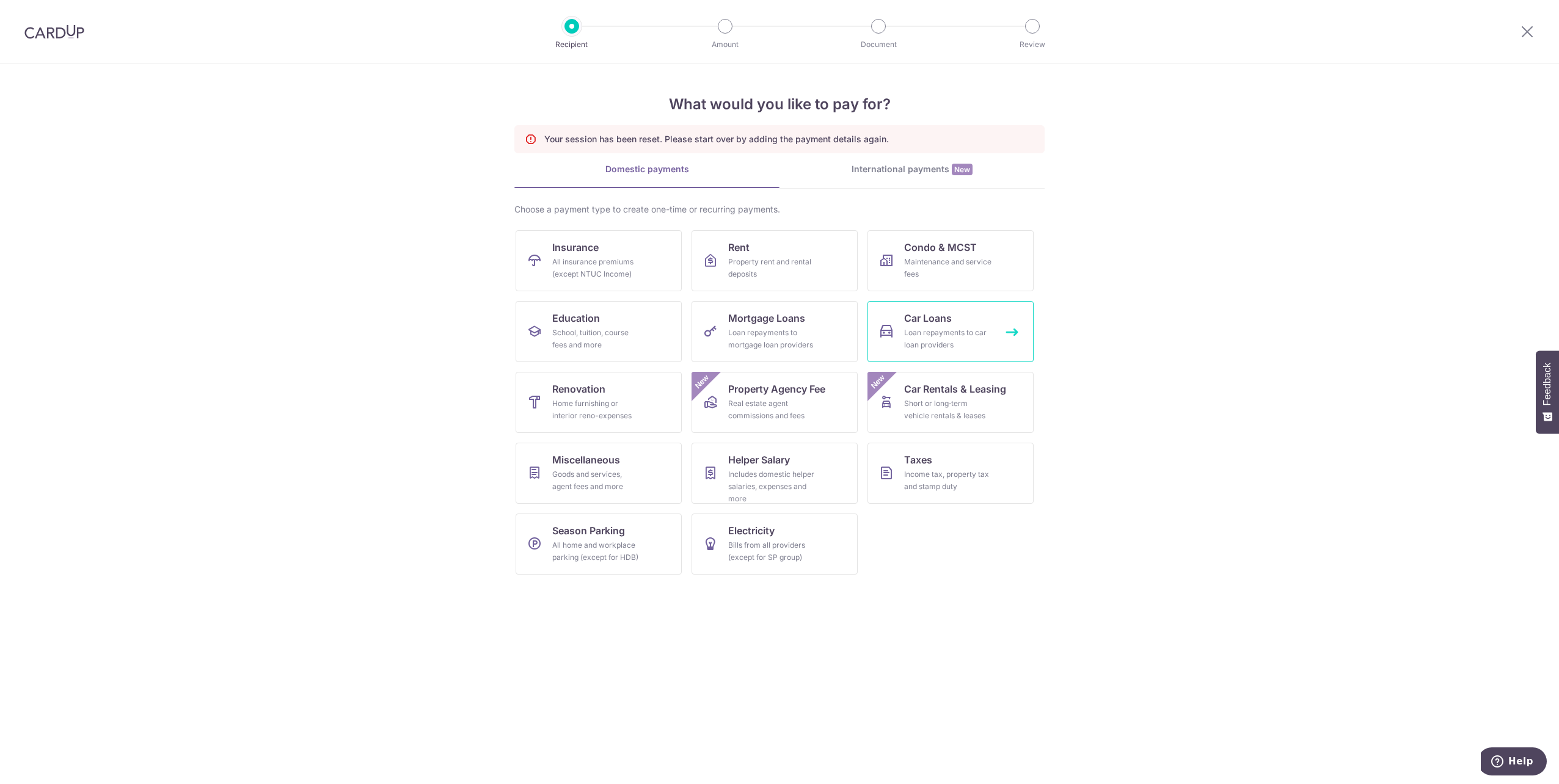
click at [923, 341] on div "Loan repayments to car loan providers" at bounding box center [948, 339] width 88 height 25
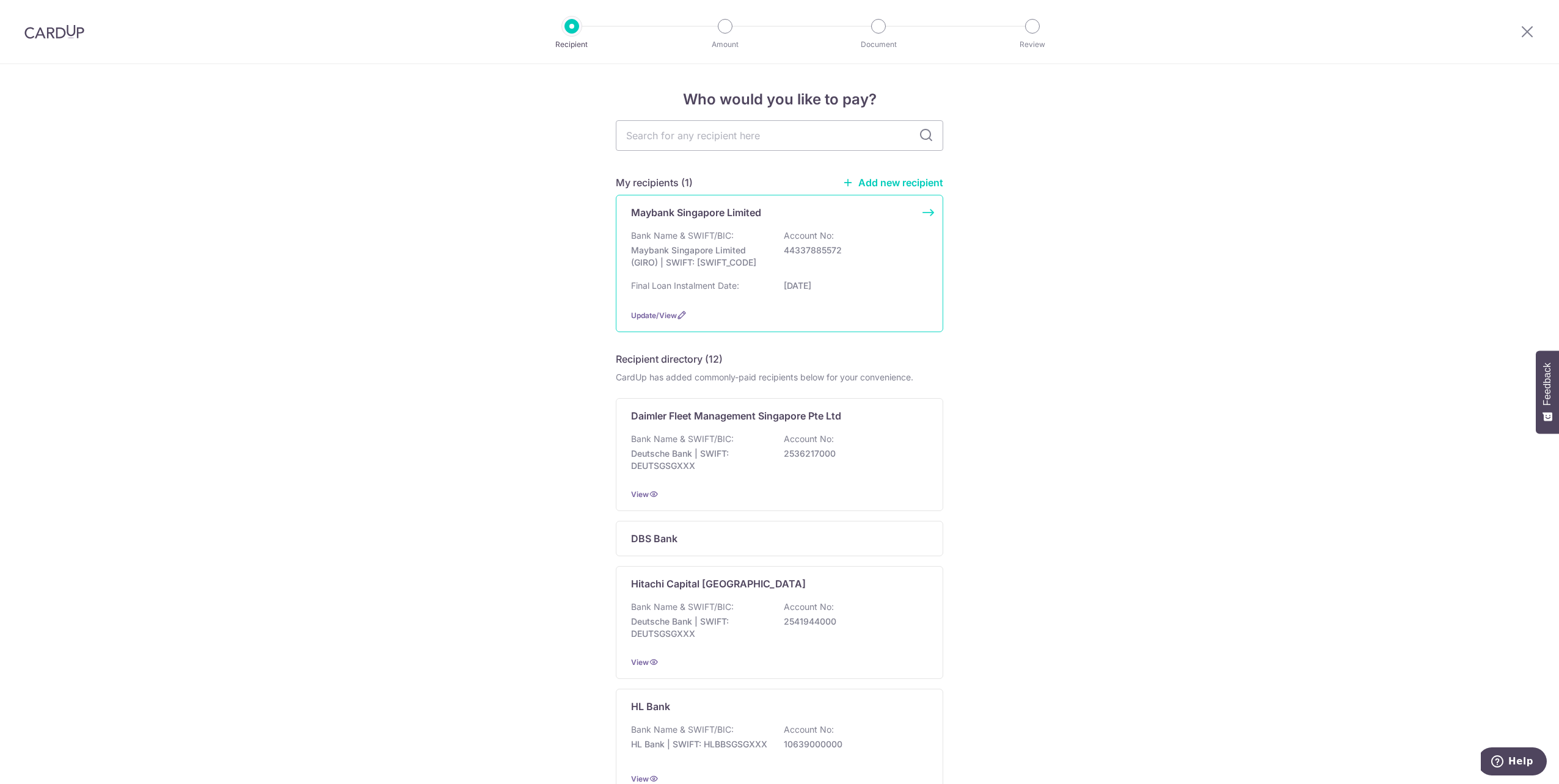
click at [715, 254] on p "Maybank Singapore Limited (GIRO) | SWIFT: MBBESGS2XXX" at bounding box center [699, 257] width 137 height 25
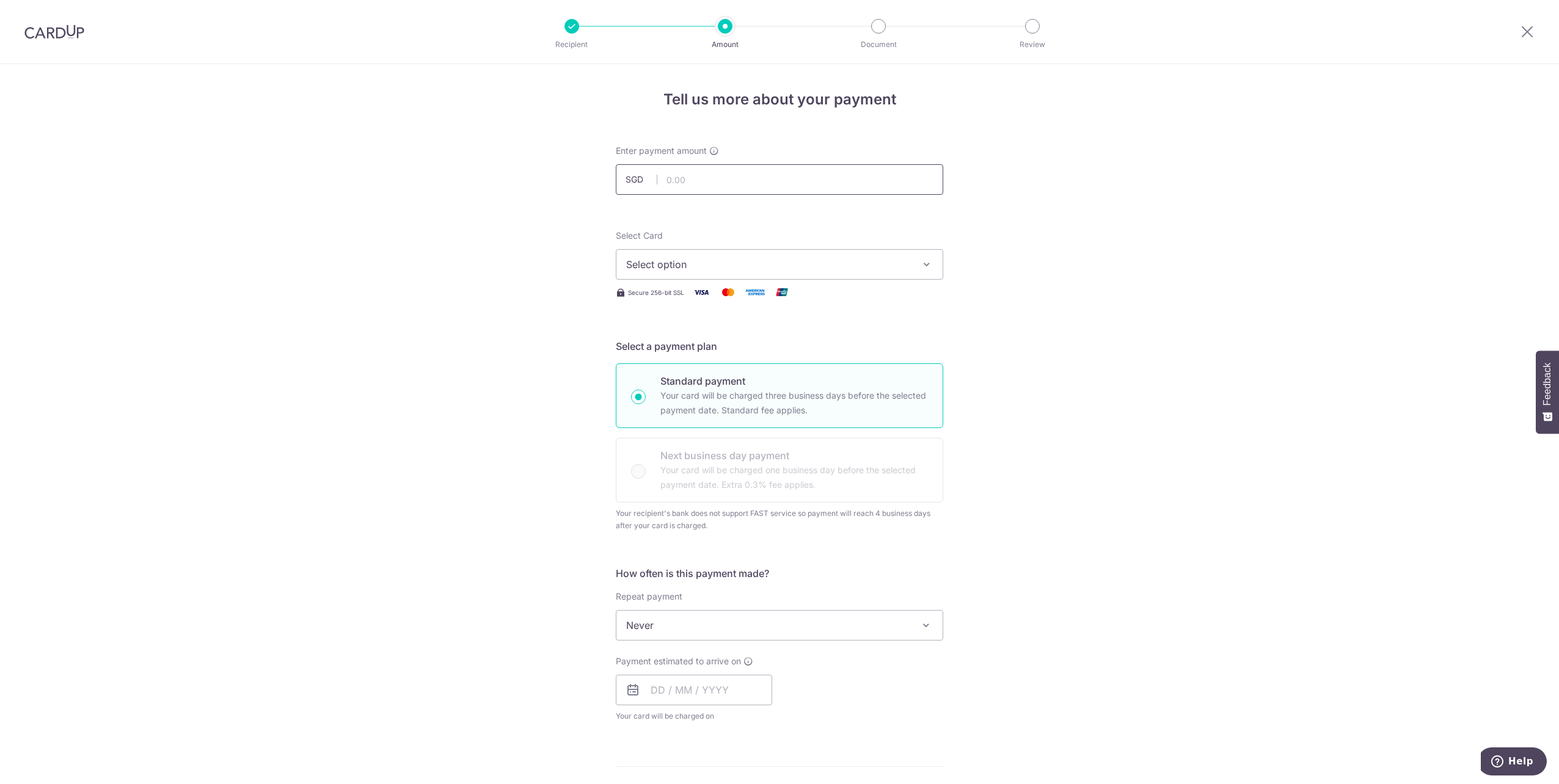
click at [685, 173] on input "text" at bounding box center [780, 180] width 328 height 30
type input "1,660.00"
click at [373, 500] on div "Tell us more about your payment Enter payment amount SGD 1,660.00 1660.00 Selec…" at bounding box center [780, 632] width 1559 height 1134
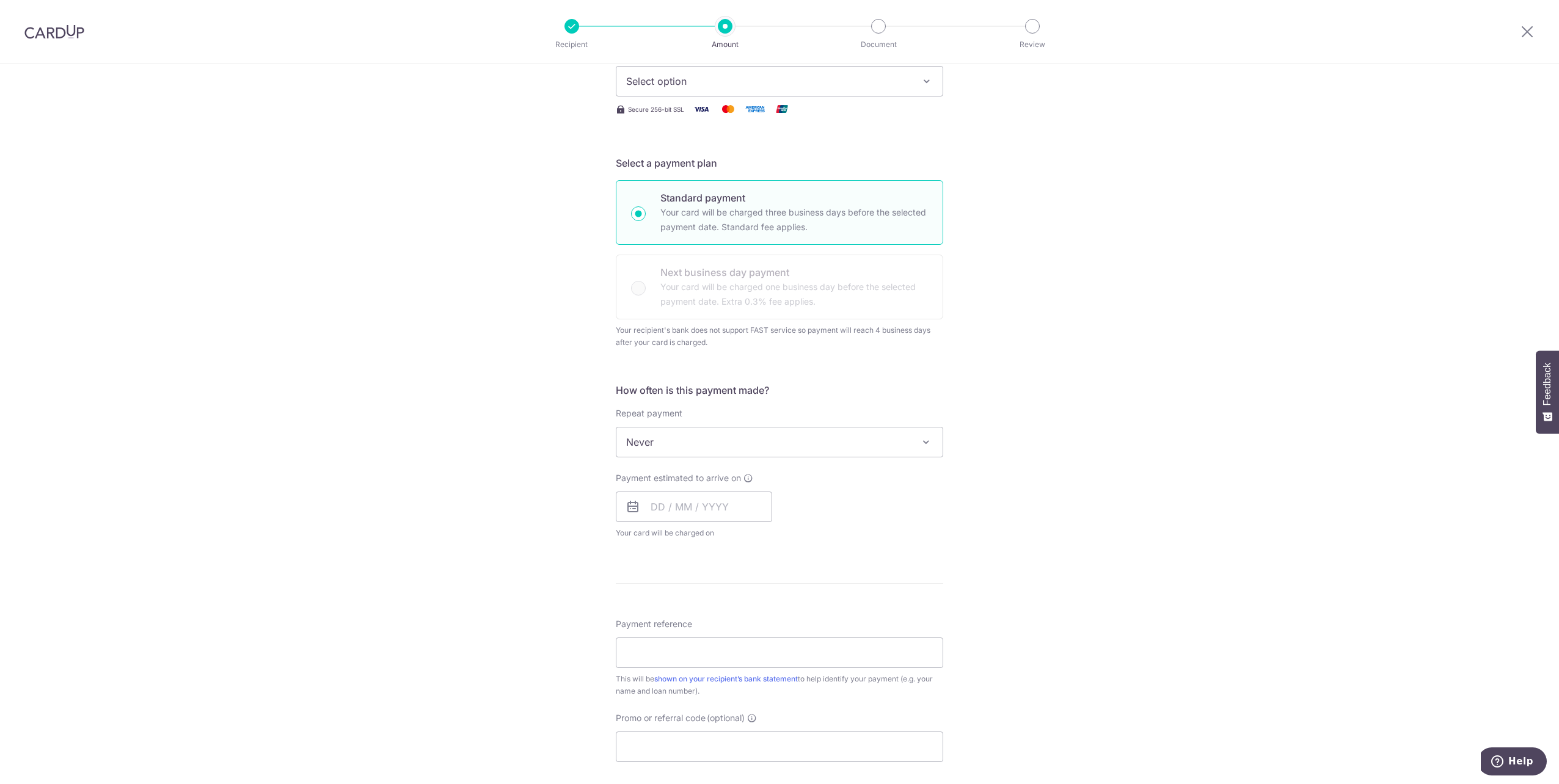
click at [775, 447] on span "Never" at bounding box center [780, 442] width 326 height 29
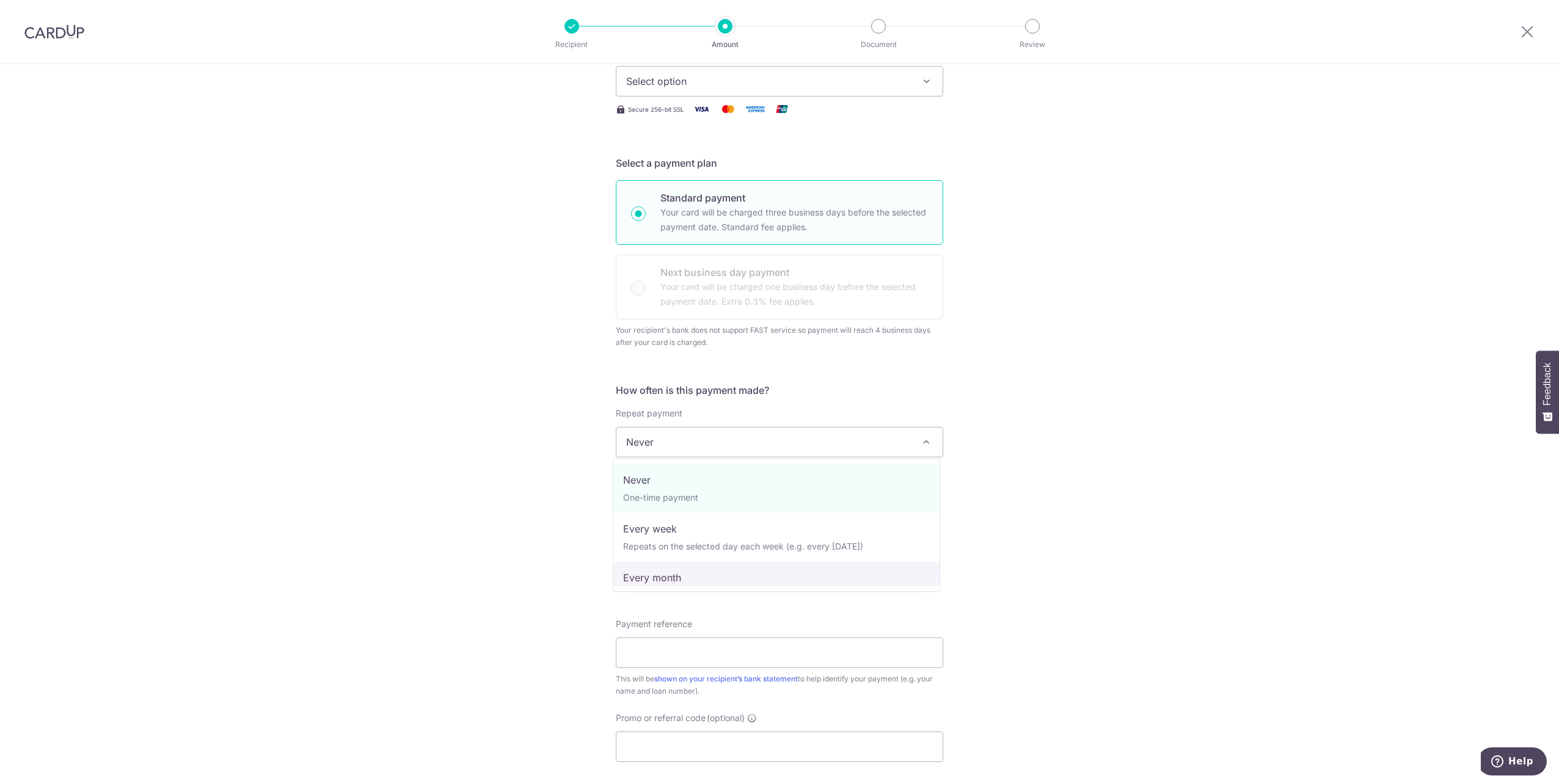
select select "3"
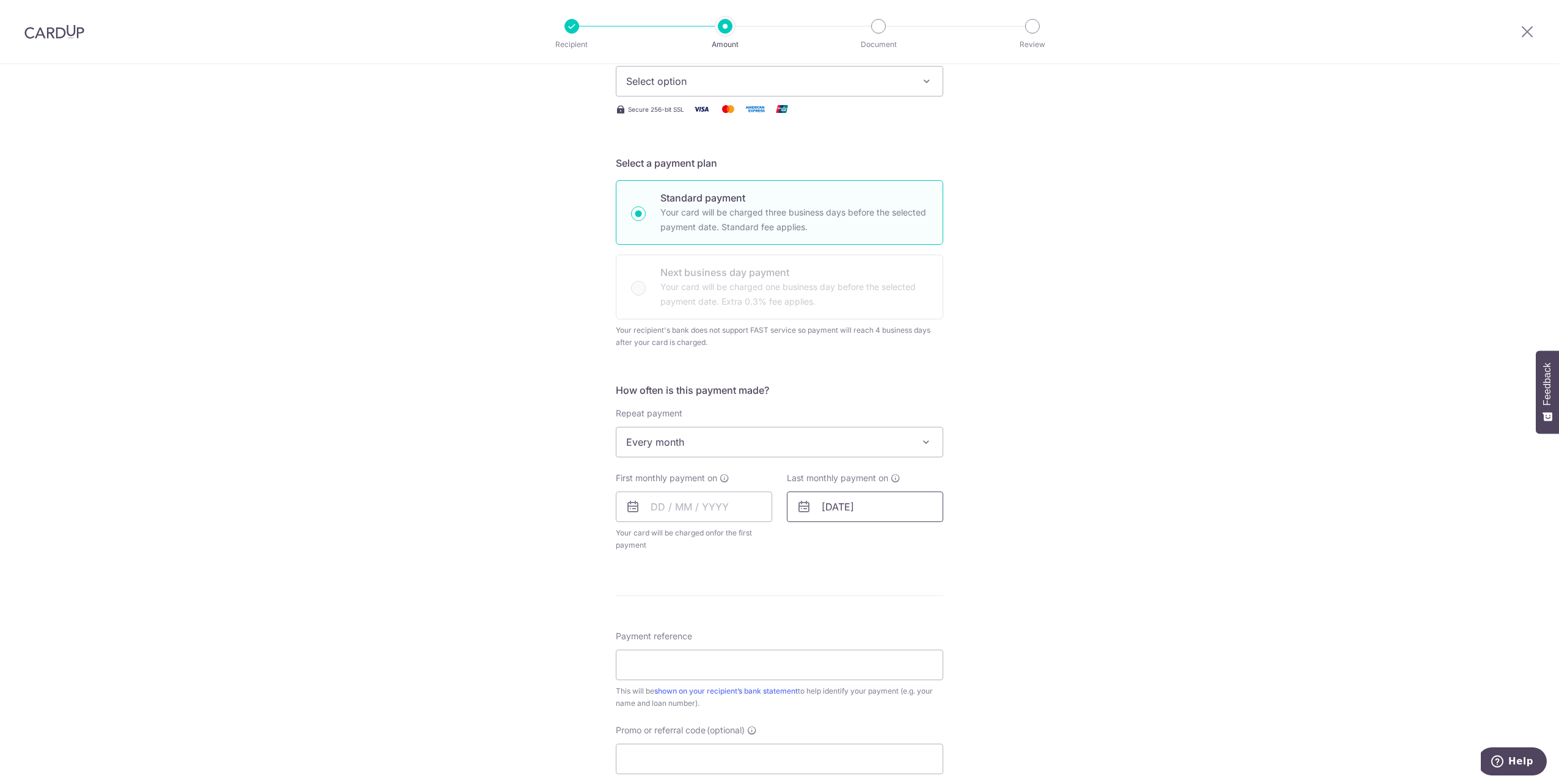
click at [848, 498] on input "[DATE]" at bounding box center [865, 507] width 156 height 30
drag, startPoint x: 815, startPoint y: 538, endPoint x: 809, endPoint y: 541, distance: 6.7
click at [814, 538] on div "Prev Next Jan Feb Mar Apr May Jun Jul Aug Sep Oct Nov Dec 2025 2026 2027 2028 2…" at bounding box center [885, 540] width 194 height 29
click at [804, 539] on link "Prev" at bounding box center [809, 540] width 14 height 14
drag, startPoint x: 856, startPoint y: 690, endPoint x: 837, endPoint y: 667, distance: 29.8
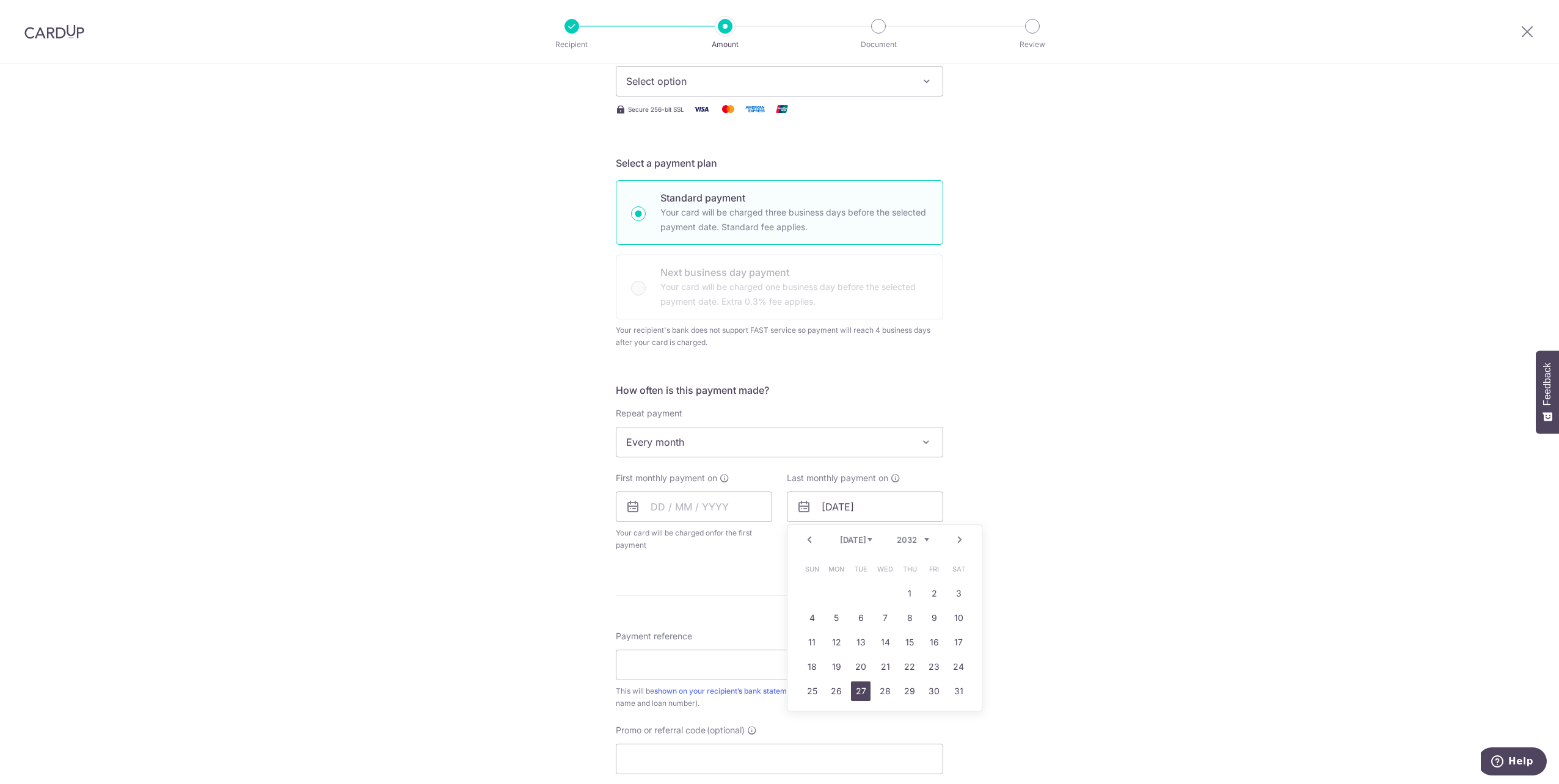
click at [856, 689] on link "27" at bounding box center [861, 691] width 20 height 20
type input "[DATE]"
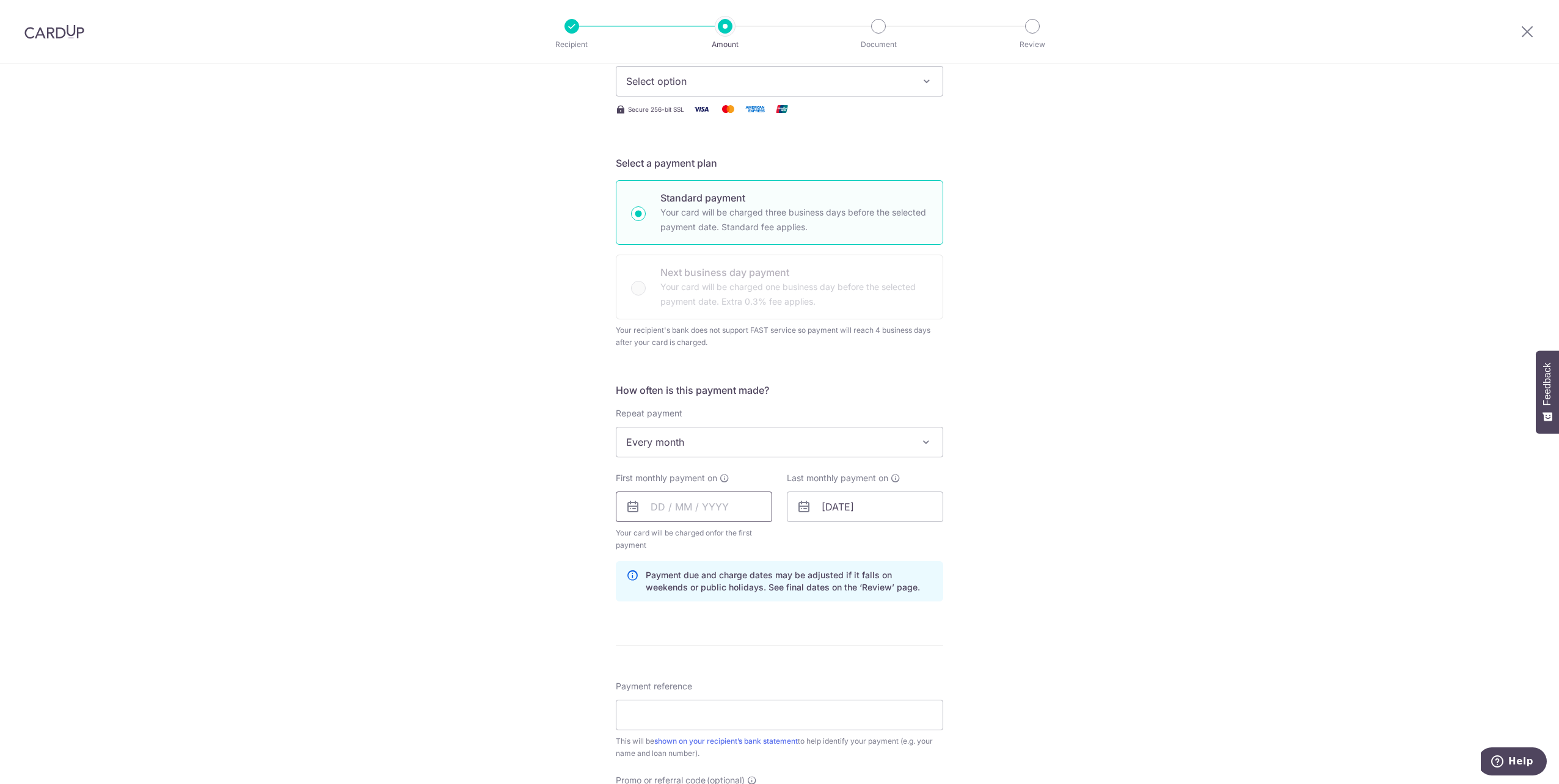
click at [670, 519] on input "text" at bounding box center [693, 507] width 156 height 30
drag, startPoint x: 780, startPoint y: 668, endPoint x: 950, endPoint y: 615, distance: 178.1
click at [780, 668] on link "27" at bounding box center [787, 667] width 20 height 20
type input "27/09/2025"
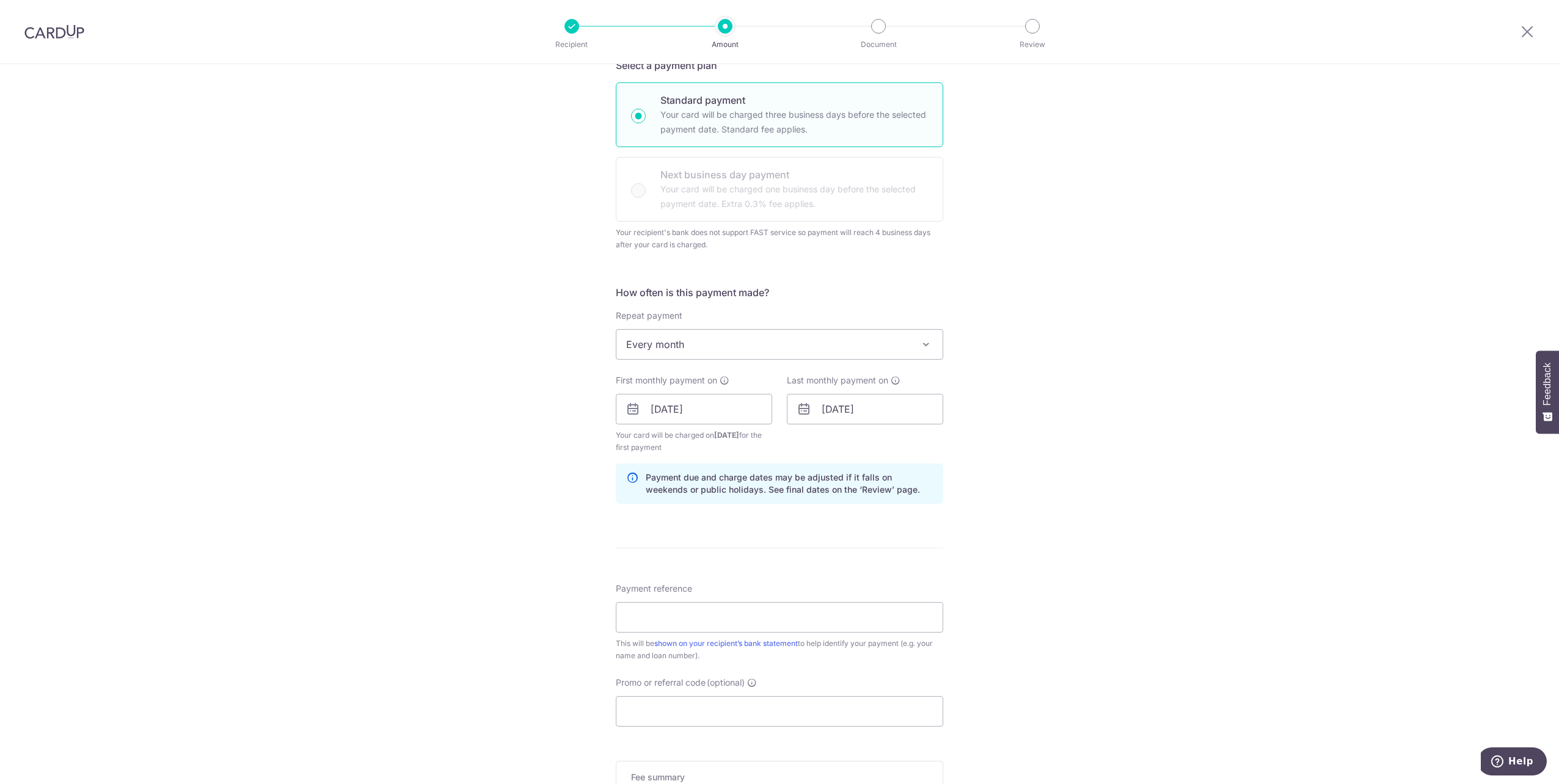
scroll to position [428, 0]
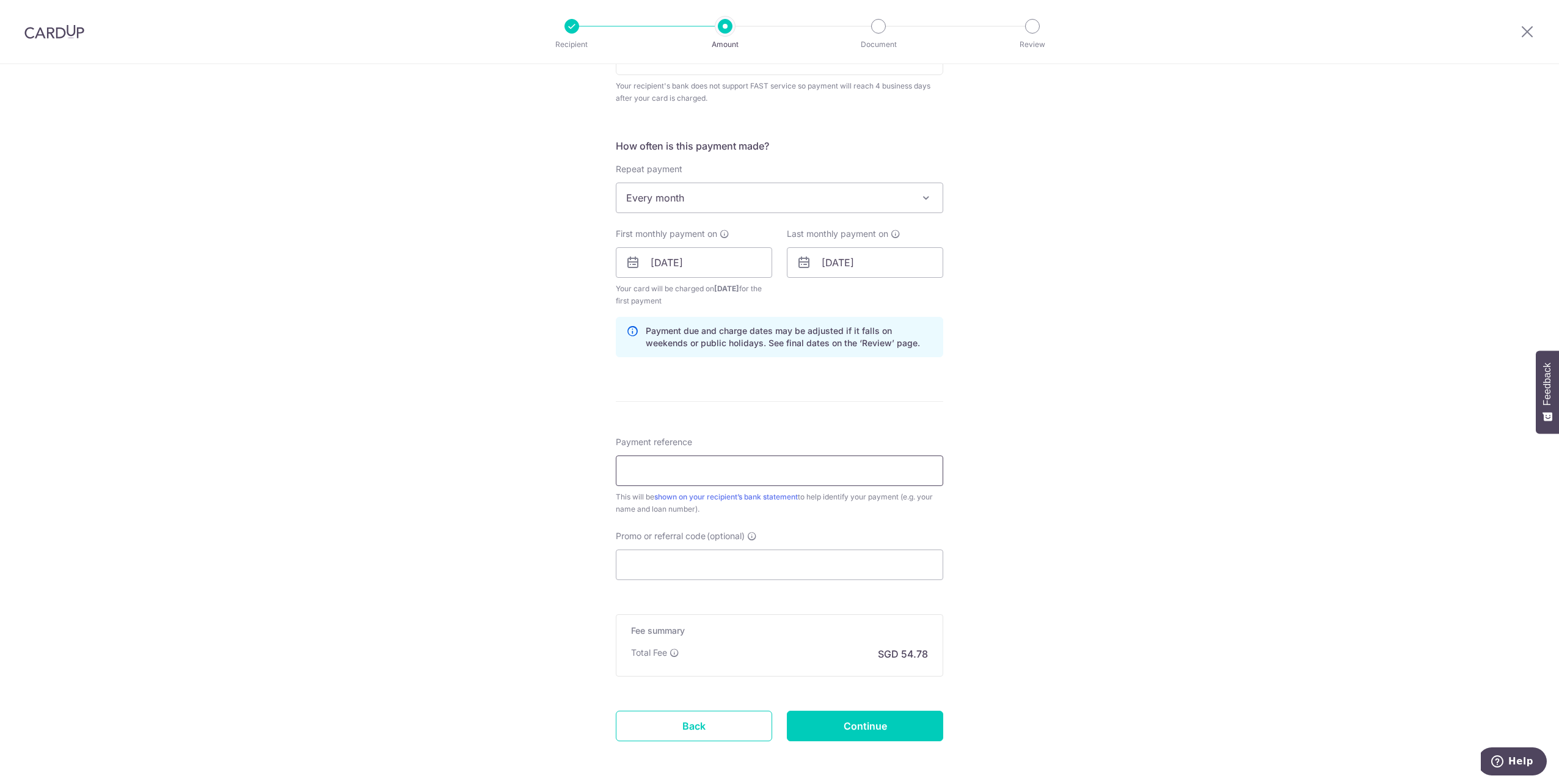
click at [619, 466] on input "Payment reference" at bounding box center [780, 471] width 328 height 30
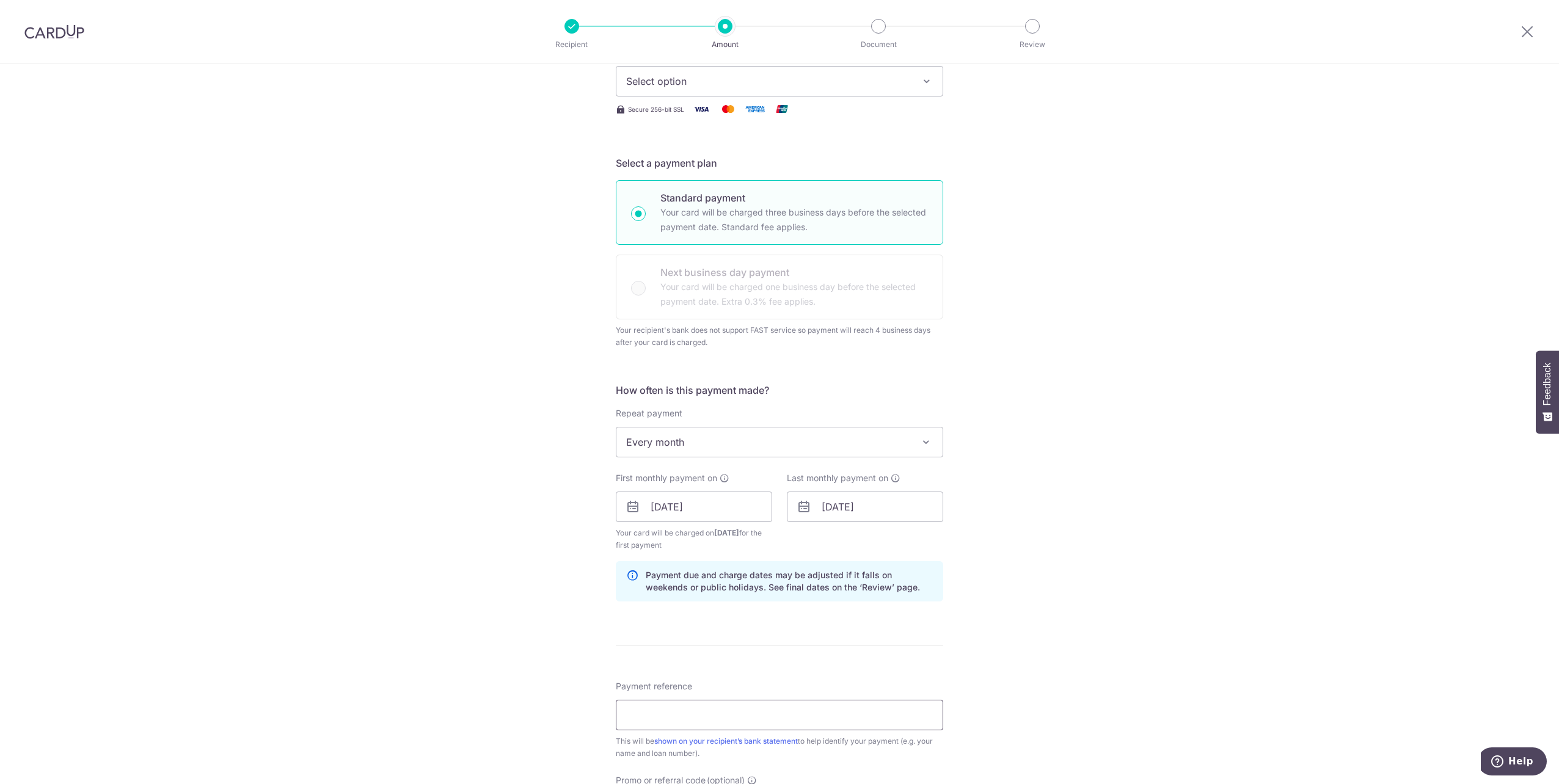
scroll to position [0, 0]
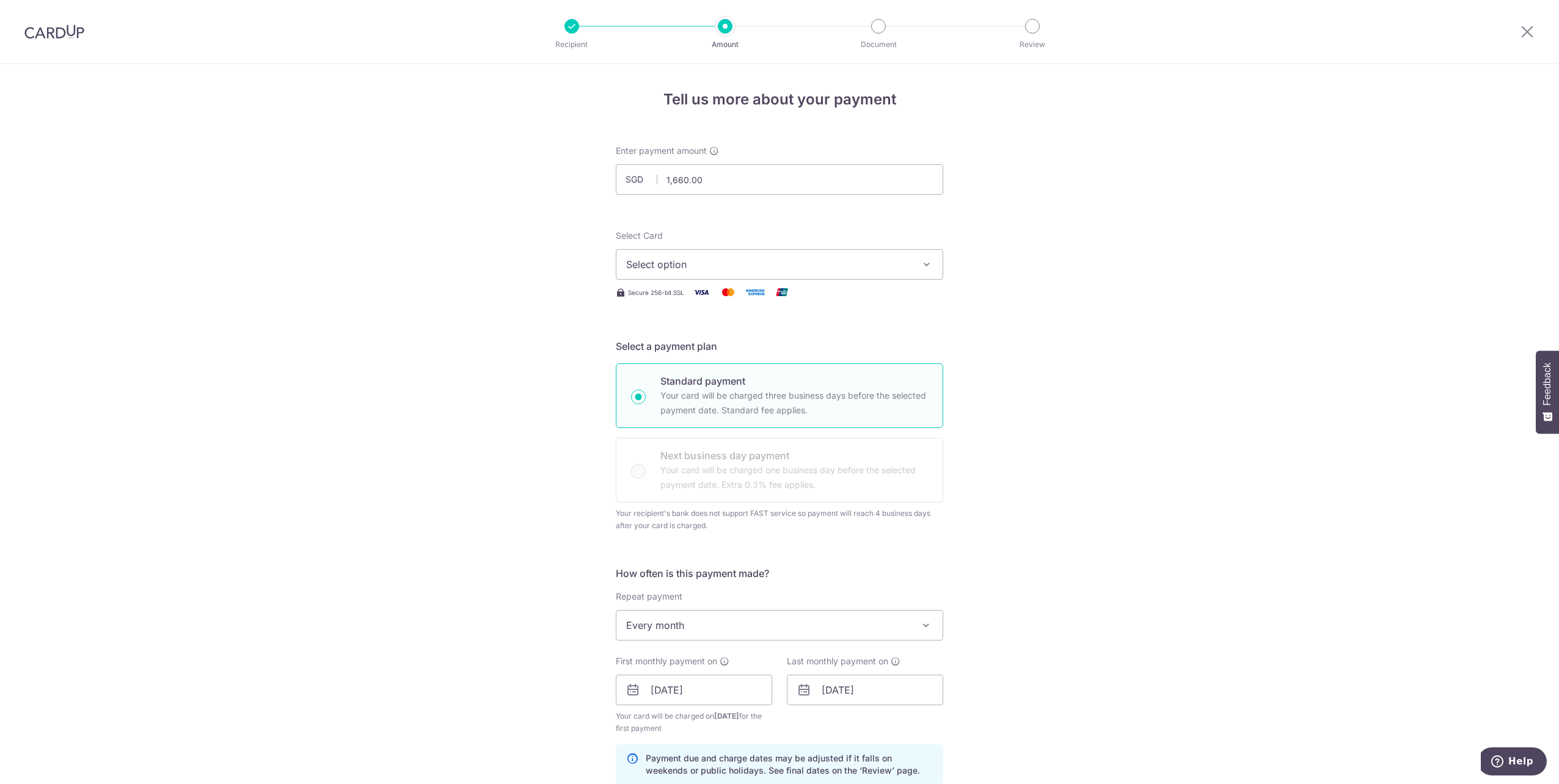
click at [735, 268] on span "Select option" at bounding box center [768, 264] width 285 height 14
click at [667, 356] on span "**** 6281" at bounding box center [678, 351] width 45 height 14
click at [519, 365] on div "Tell us more about your payment Enter payment amount SGD 1,660.00 1660.00 Selec…" at bounding box center [780, 663] width 1559 height 1197
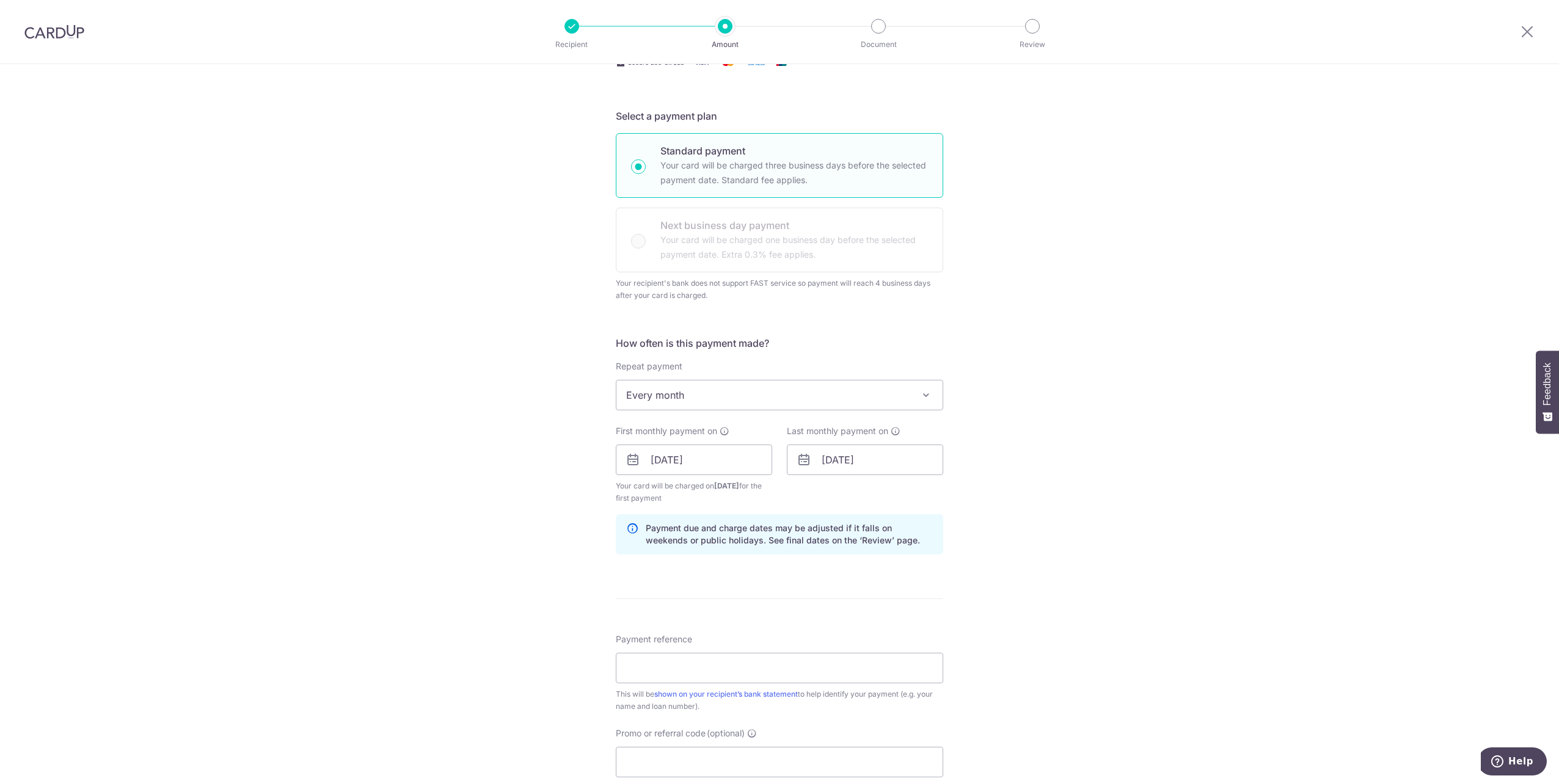
scroll to position [428, 0]
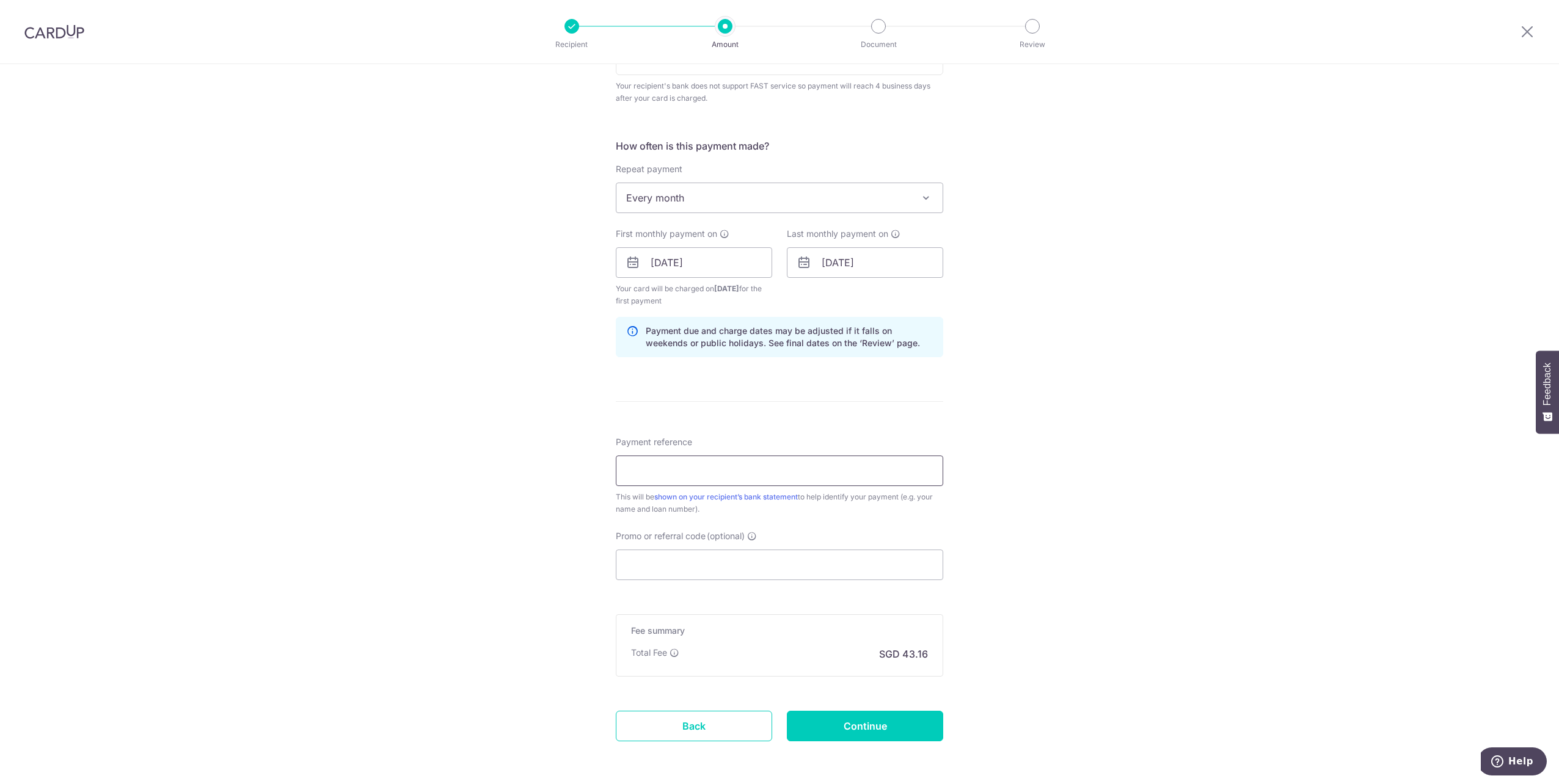
click at [665, 465] on input "Payment reference" at bounding box center [780, 471] width 328 height 30
type input "44337885572"
click at [720, 562] on input "Promo or referral code (optional)" at bounding box center [780, 565] width 328 height 30
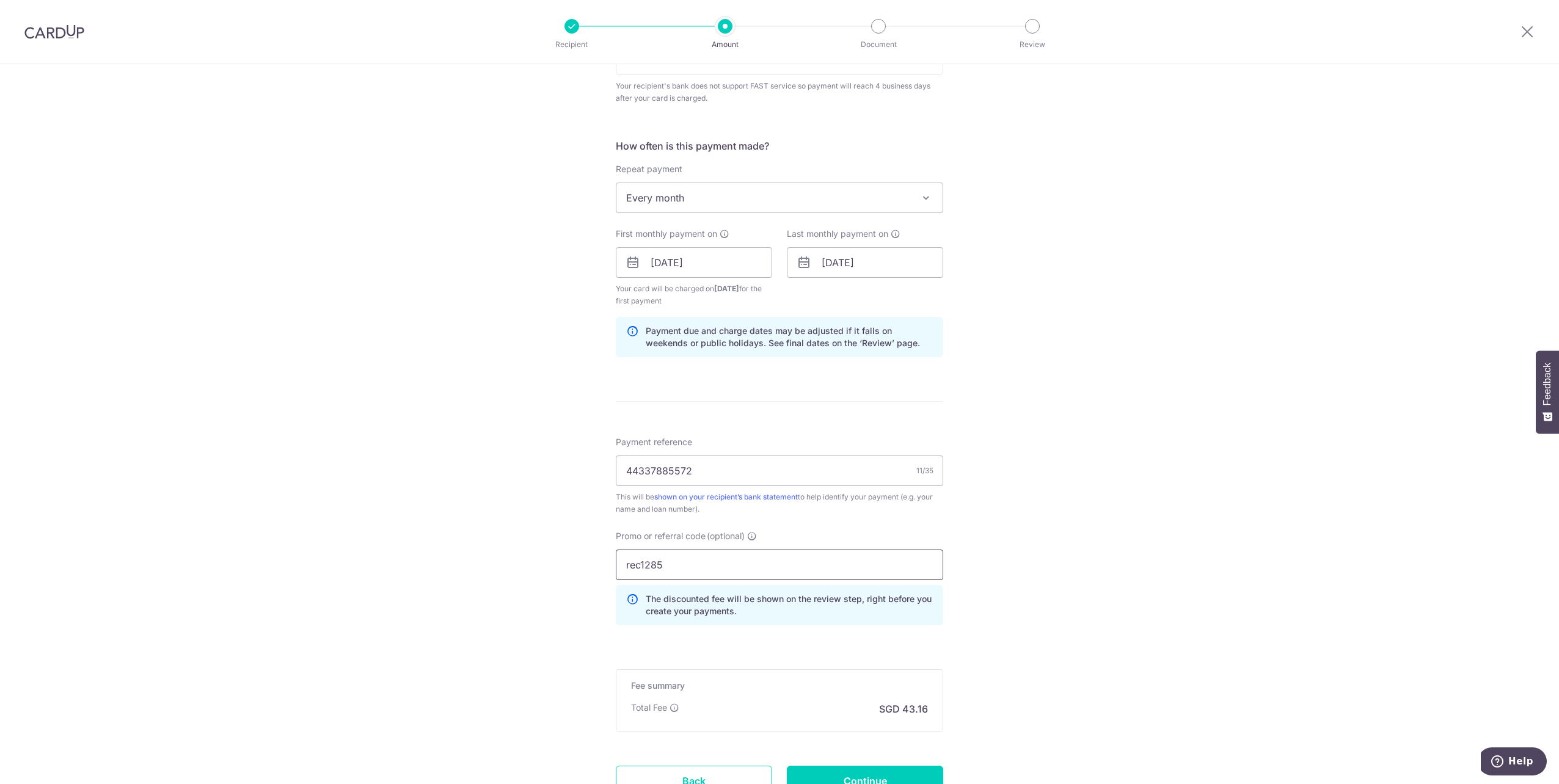
type input "rec1285"
click at [982, 598] on div "Tell us more about your payment Enter payment amount SGD 1,660.00 1660.00 Selec…" at bounding box center [780, 262] width 1559 height 1252
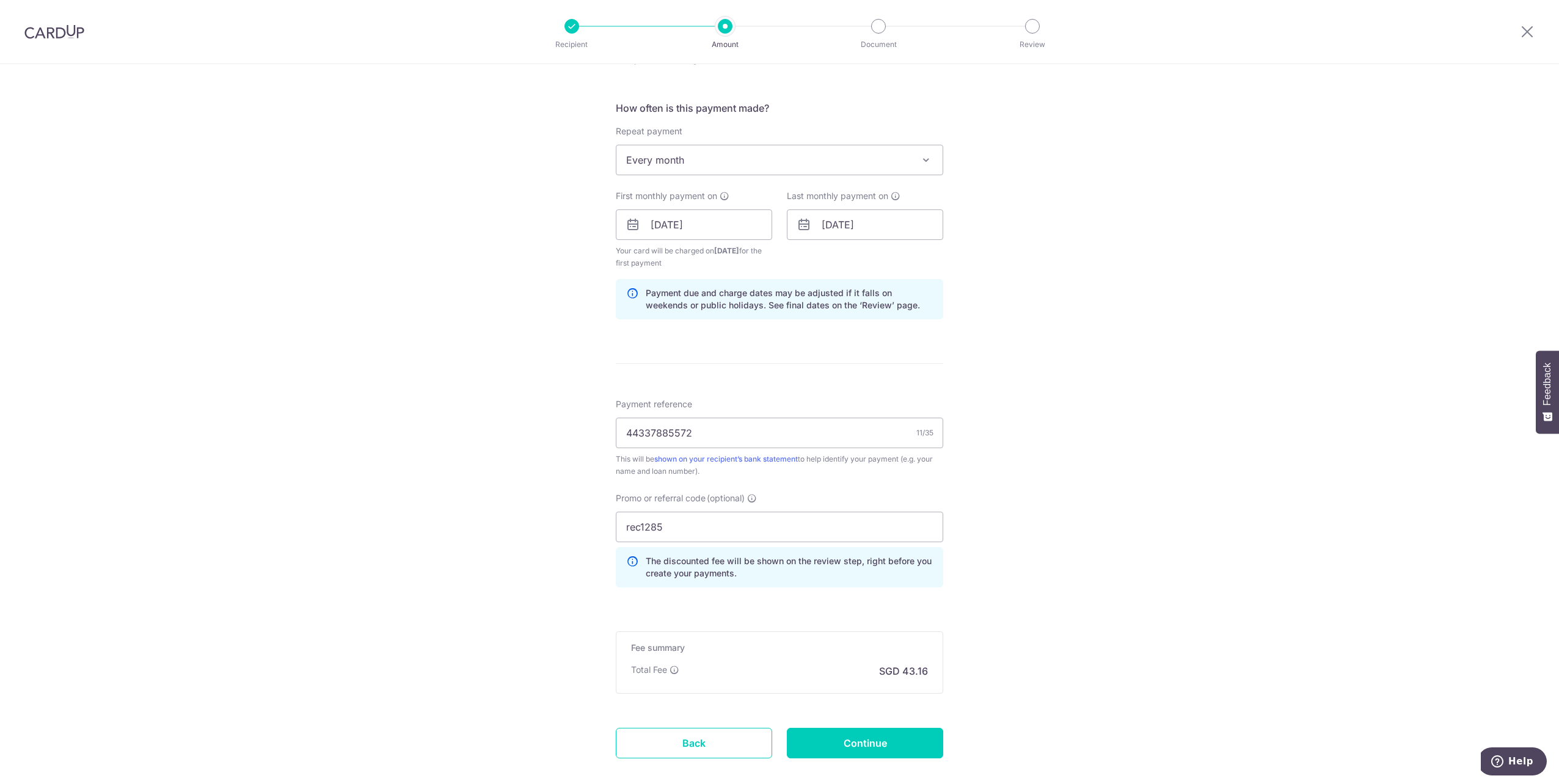
scroll to position [527, 0]
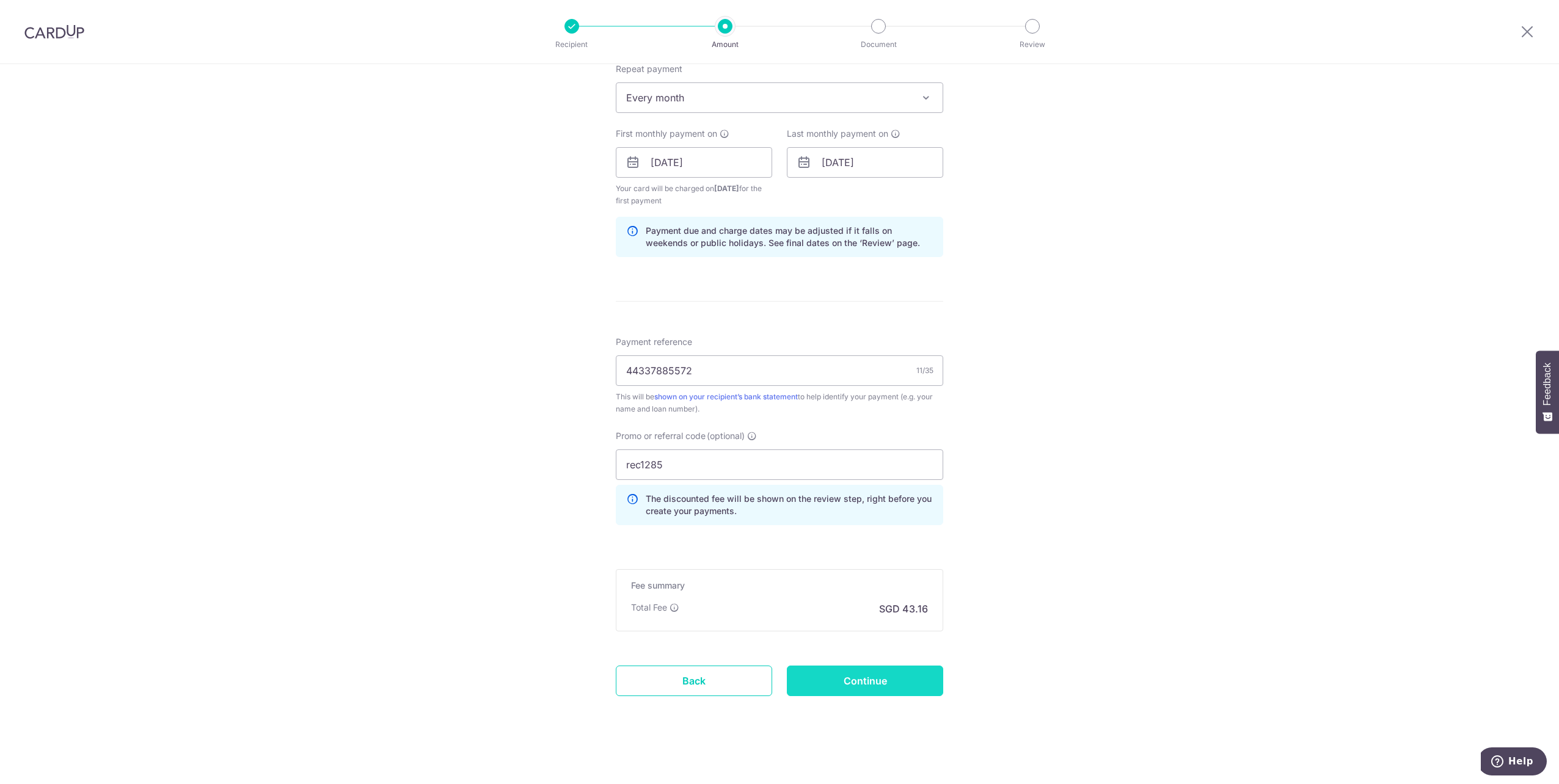
click at [896, 684] on input "Continue" at bounding box center [865, 681] width 156 height 30
type input "Create Schedule"
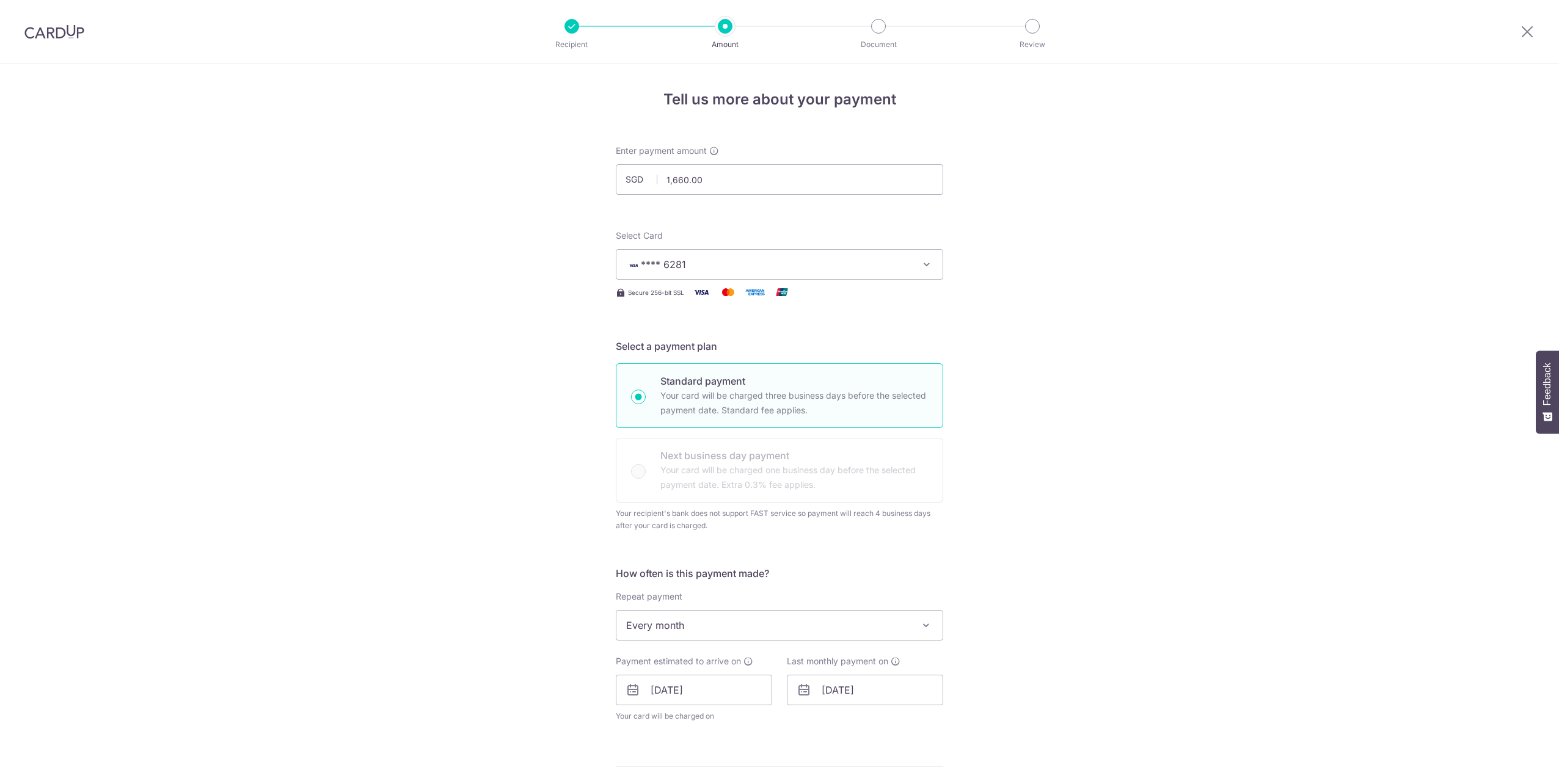
scroll to position [483, 0]
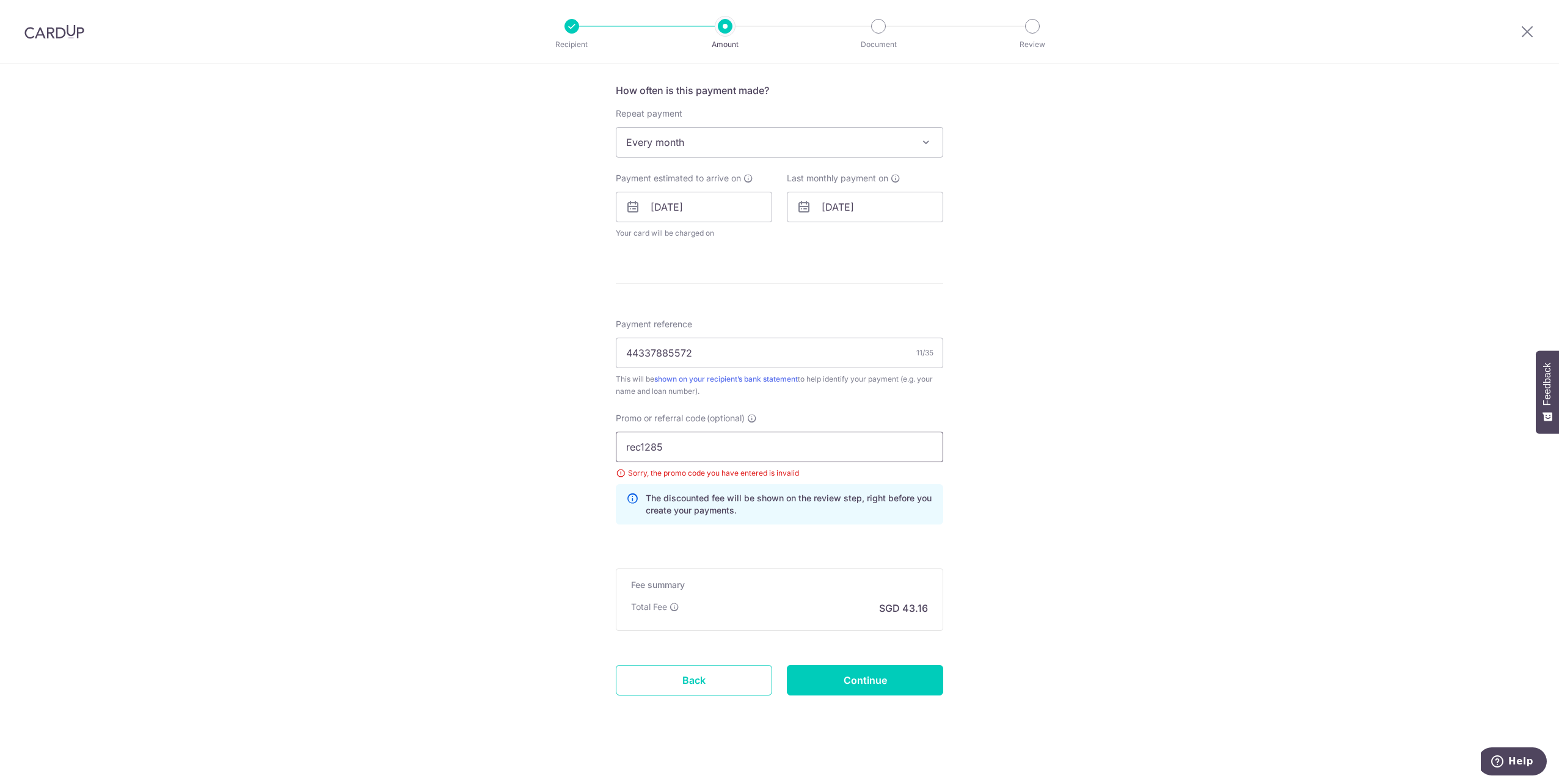
click at [738, 459] on input "rec1285" at bounding box center [780, 447] width 328 height 30
drag, startPoint x: 739, startPoint y: 452, endPoint x: 551, endPoint y: 443, distance: 188.2
click at [551, 443] on div "Tell us more about your payment Enter payment amount SGD 1,660.00 1660.00 Selec…" at bounding box center [780, 184] width 1559 height 1206
type input "REC185"
click at [849, 682] on input "Continue" at bounding box center [865, 681] width 156 height 30
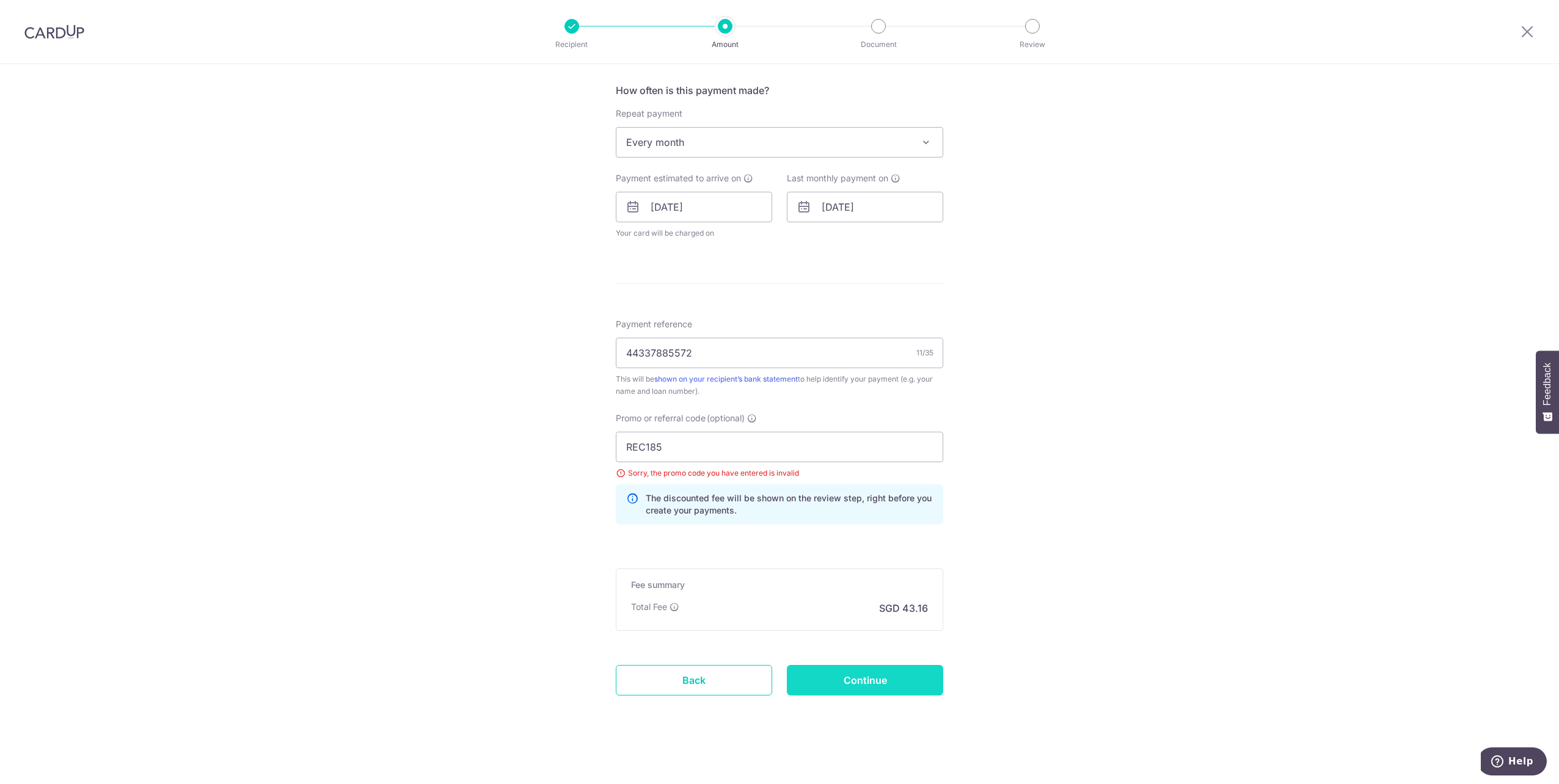
type input "Update Schedule"
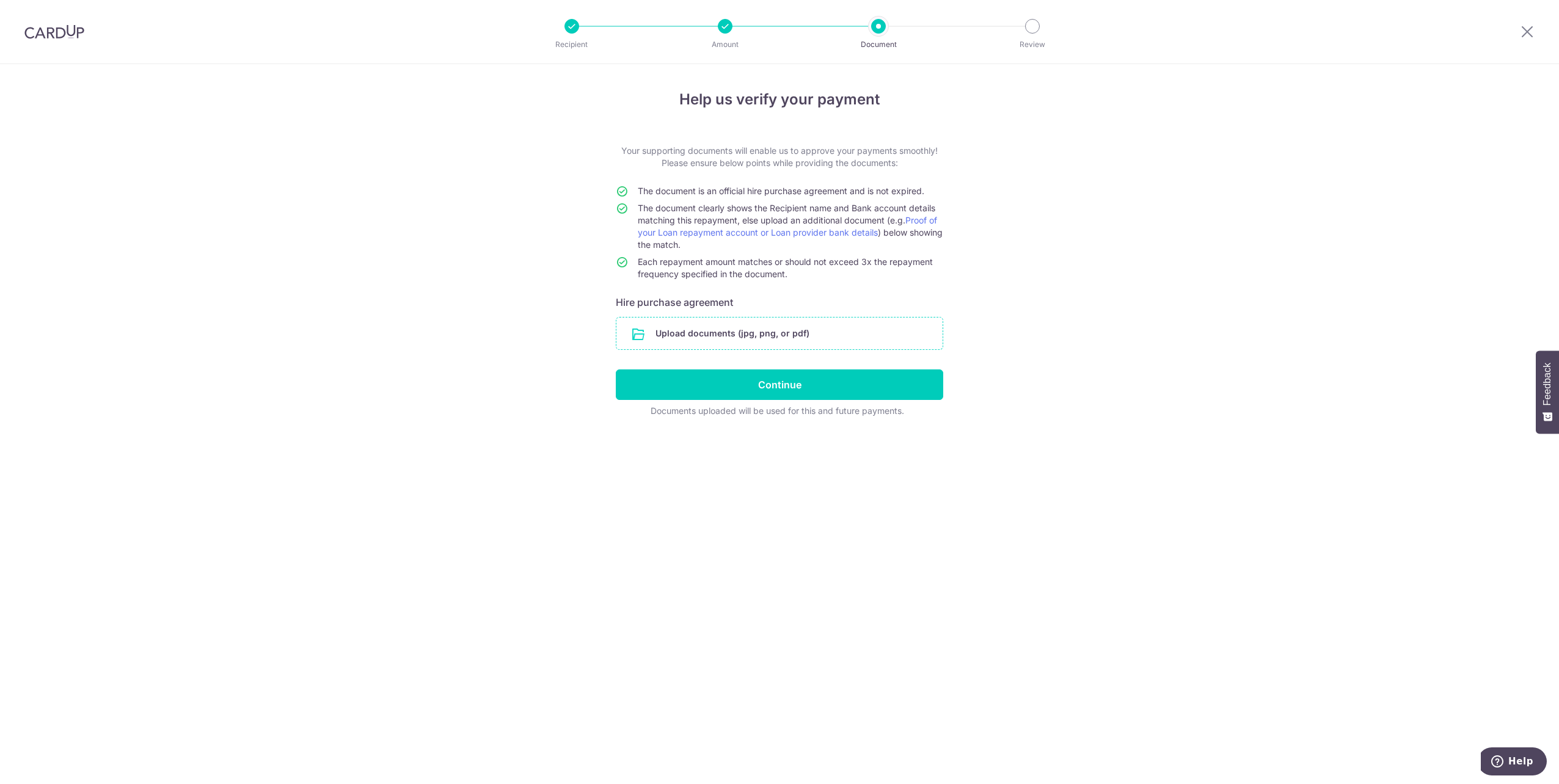
click at [790, 337] on input "file" at bounding box center [780, 333] width 326 height 32
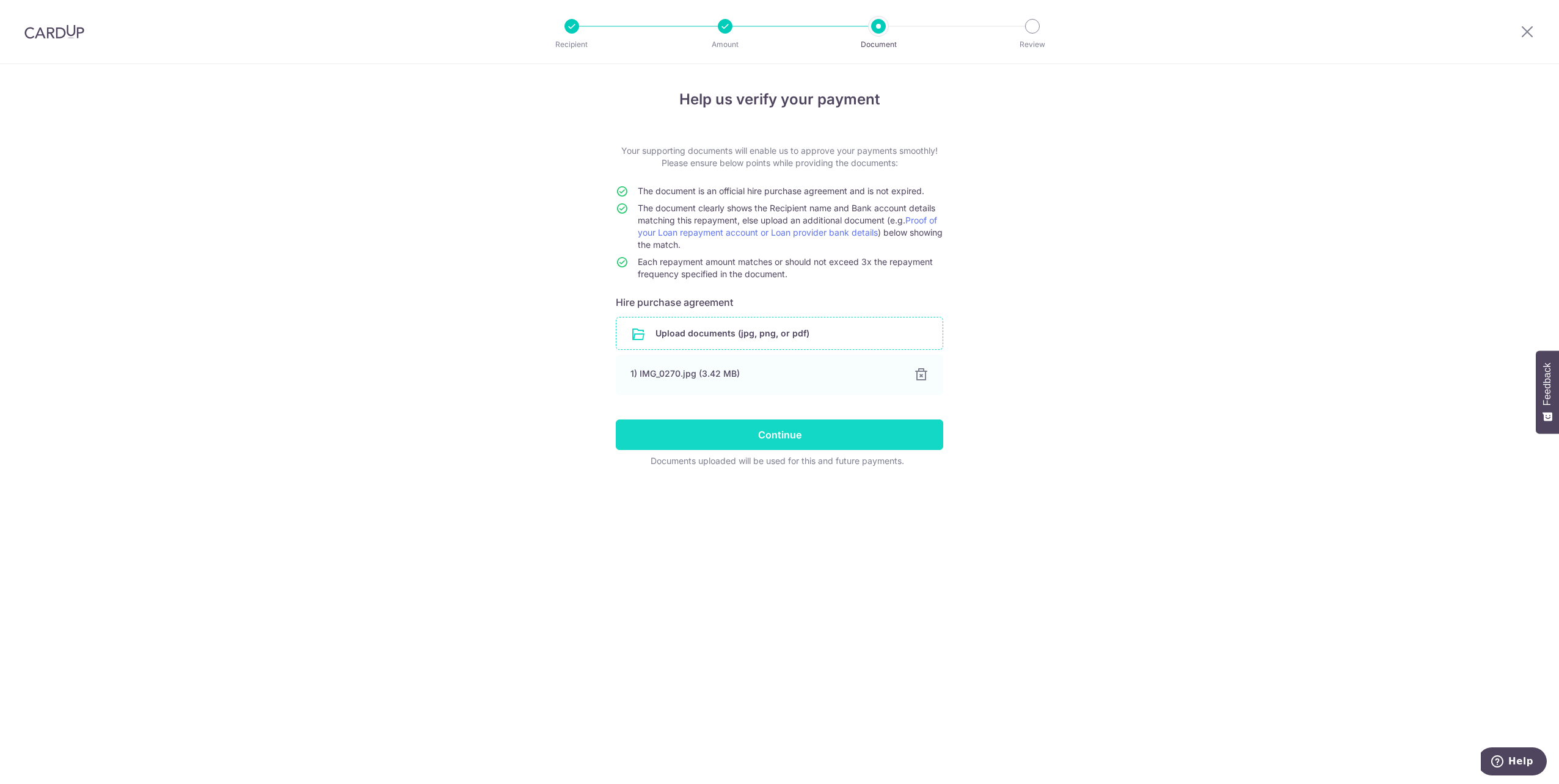
click at [791, 427] on input "Continue" at bounding box center [780, 435] width 328 height 30
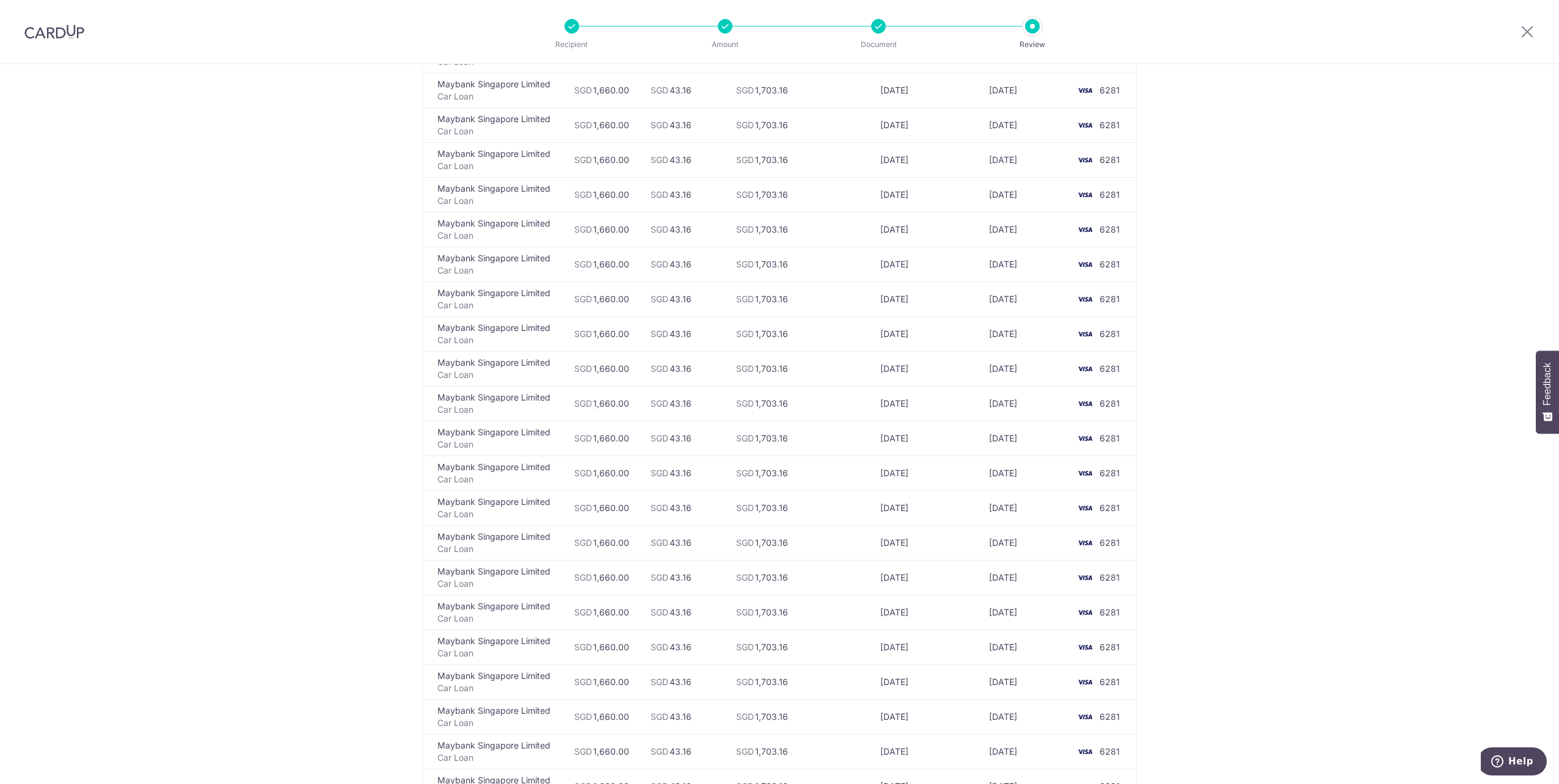
scroll to position [2483, 0]
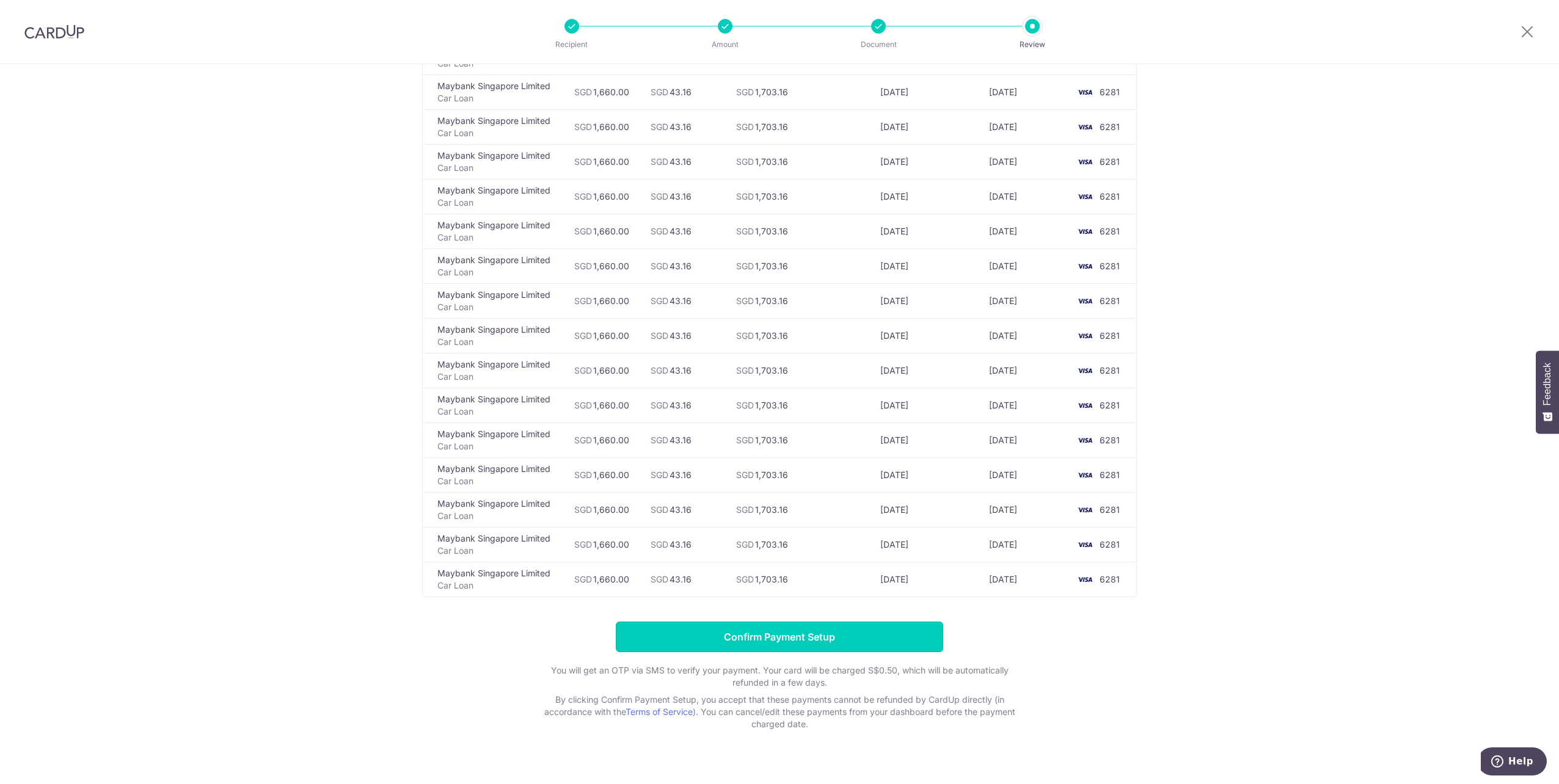
click at [837, 629] on input "Confirm Payment Setup" at bounding box center [780, 637] width 328 height 30
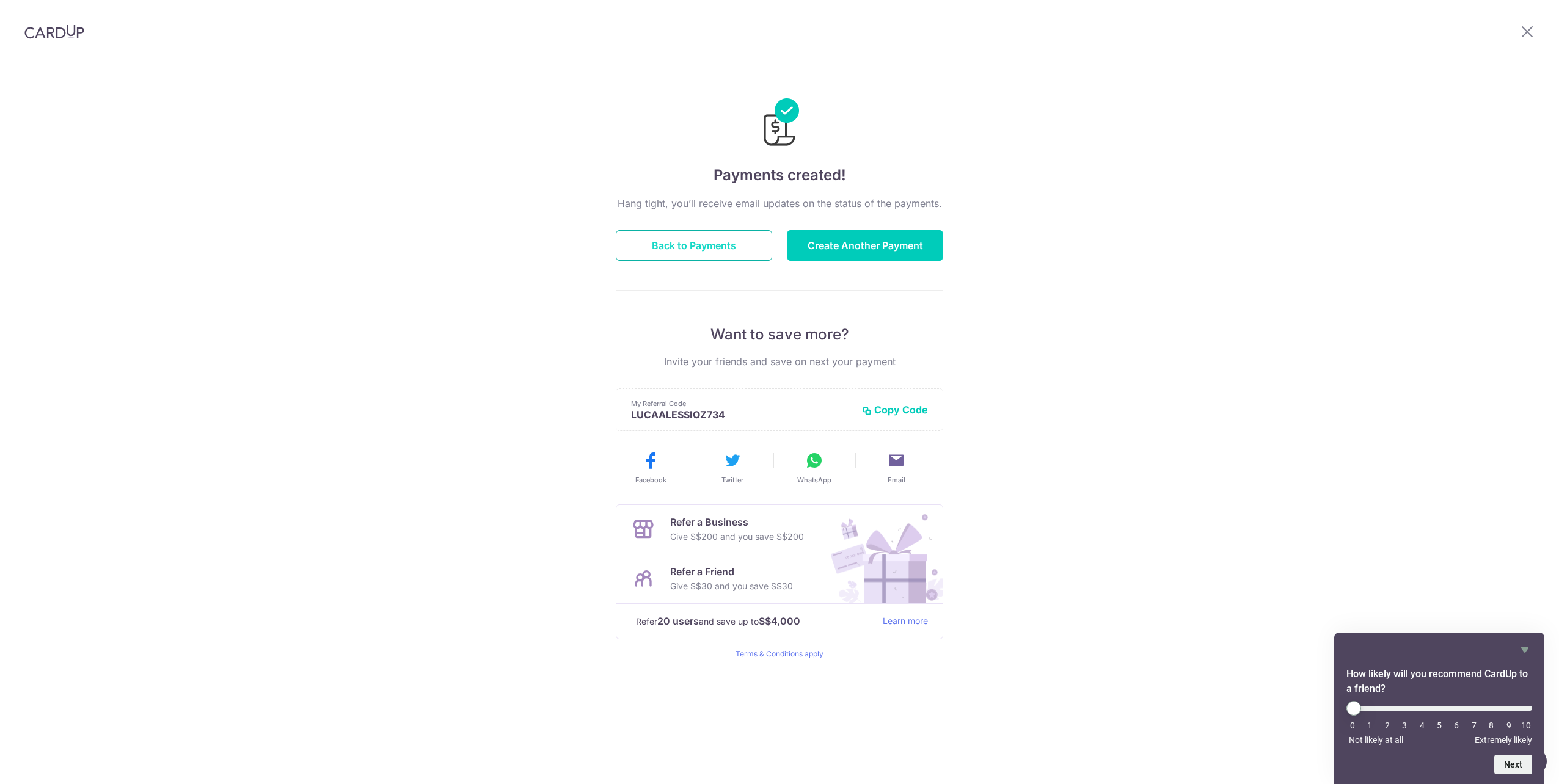
click at [677, 246] on button "Back to Payments" at bounding box center [693, 245] width 156 height 30
